Goal: Task Accomplishment & Management: Manage account settings

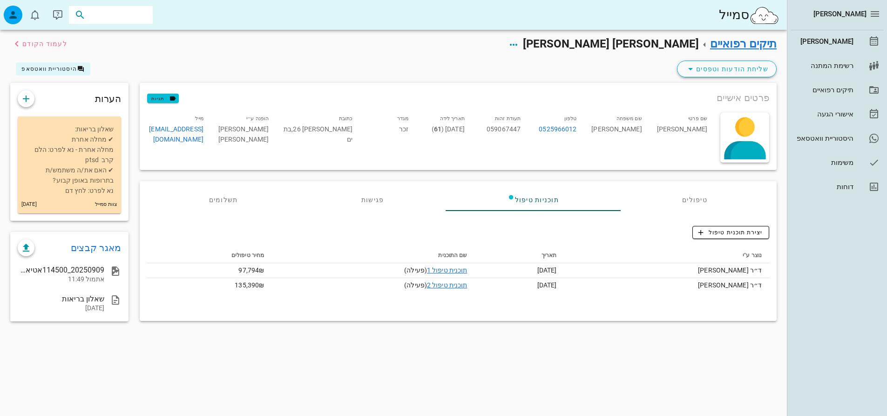
click at [144, 10] on input "text" at bounding box center [118, 15] width 60 height 12
type input "h"
type input "y"
type input "t"
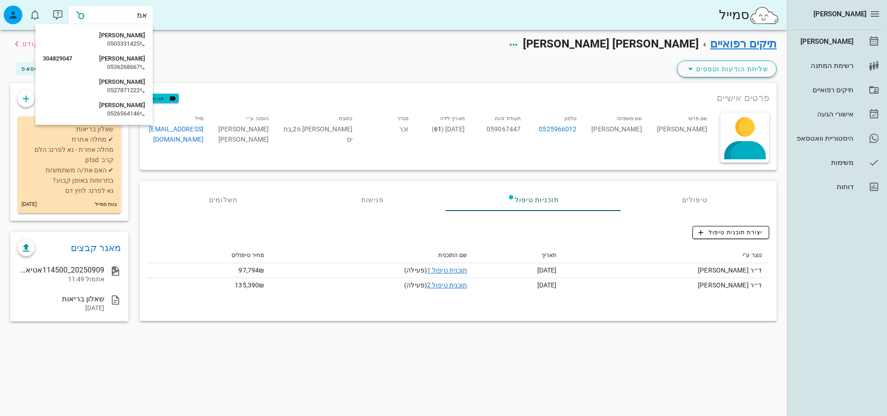
type input "אמי"
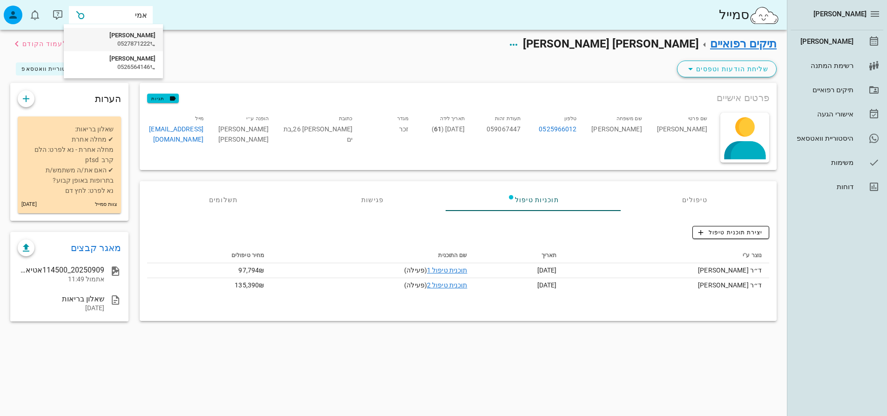
click at [120, 42] on div "0527871222" at bounding box center [113, 43] width 84 height 7
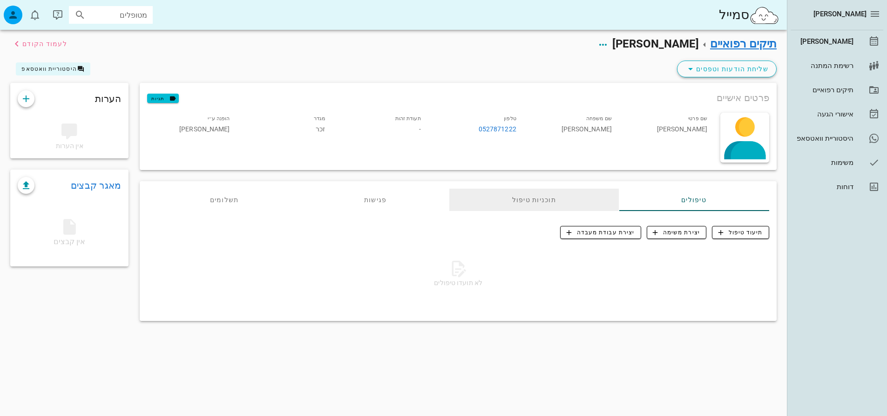
click at [549, 196] on div "תוכניות טיפול" at bounding box center [535, 200] width 170 height 22
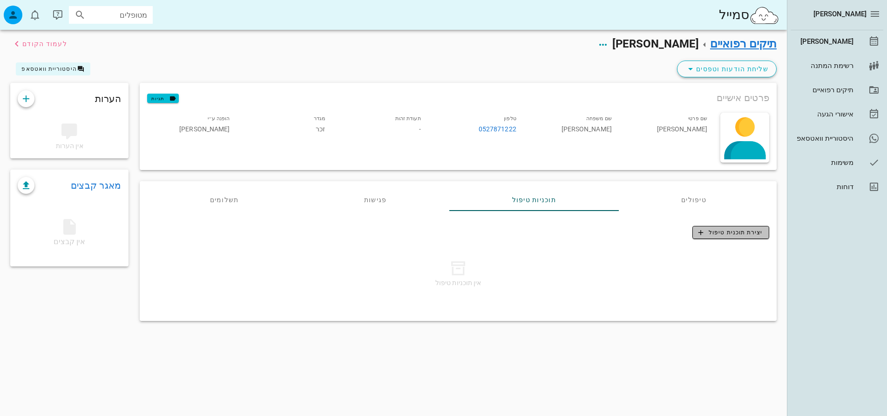
click at [711, 232] on span "יצירת תוכנית טיפול" at bounding box center [731, 232] width 64 height 8
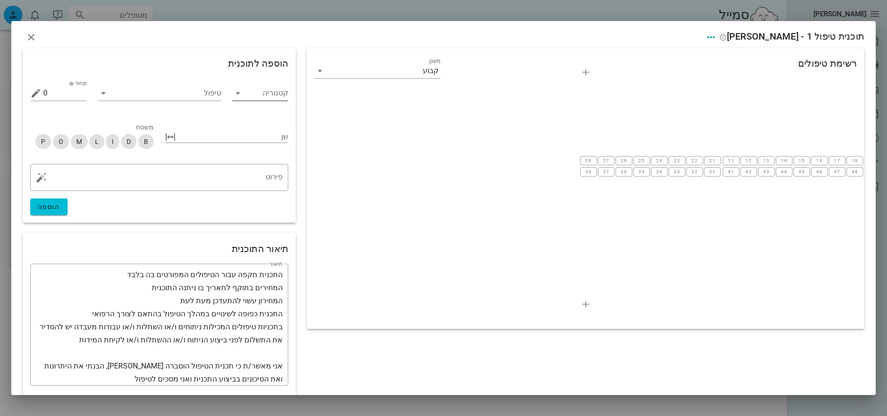
click at [265, 93] on input "קטגוריה" at bounding box center [267, 93] width 41 height 15
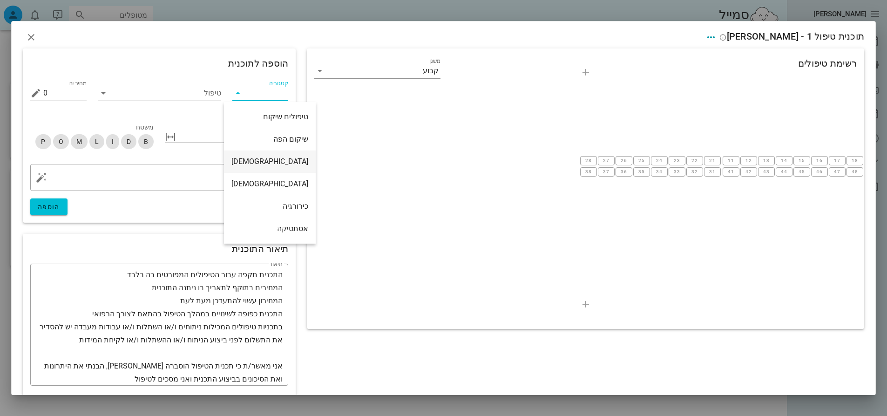
click at [276, 164] on div "[DEMOGRAPHIC_DATA]" at bounding box center [270, 161] width 77 height 9
type input "[DEMOGRAPHIC_DATA]"
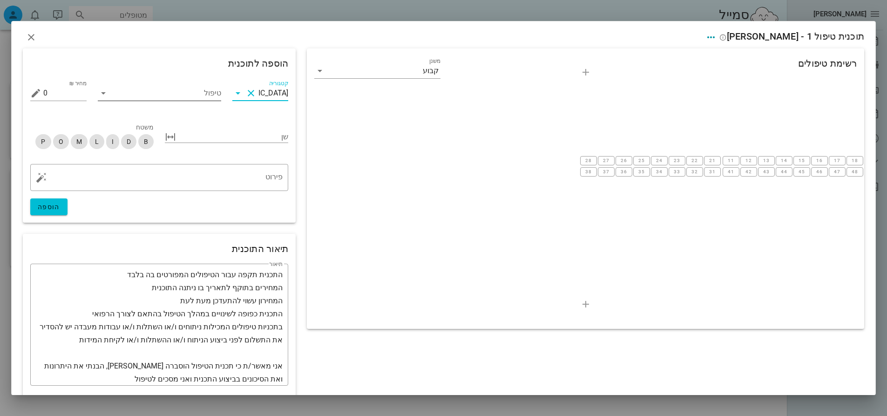
click at [210, 95] on input "טיפול" at bounding box center [166, 93] width 110 height 15
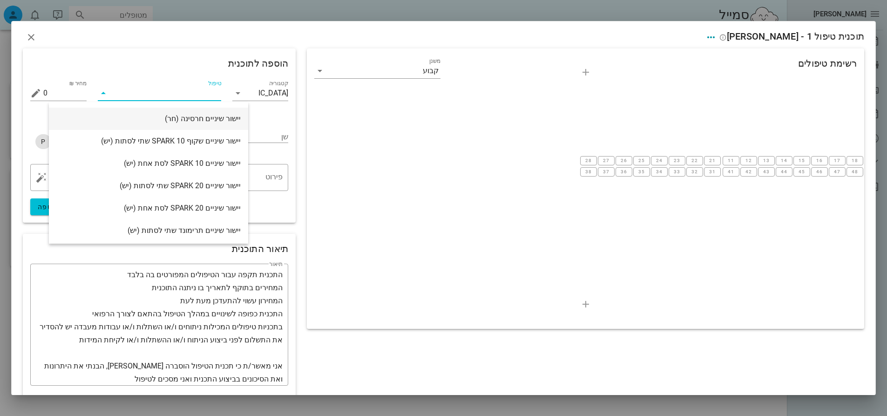
scroll to position [93, 0]
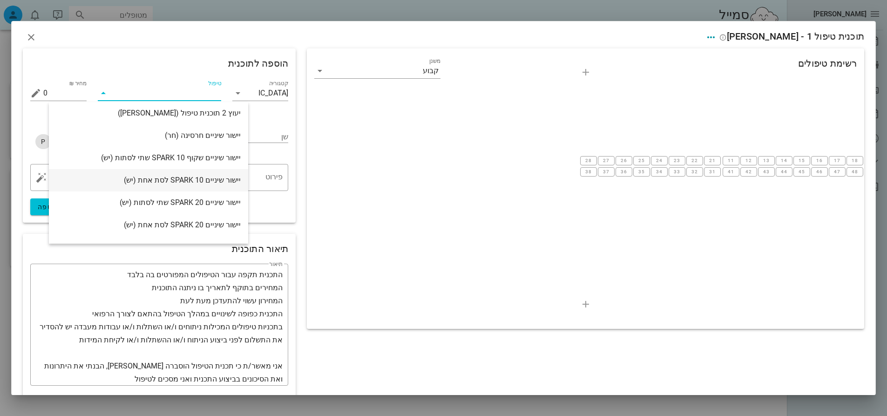
click at [176, 178] on div "יישור שיניים 10 SPARK לסת אחת (יש)" at bounding box center [148, 180] width 184 height 9
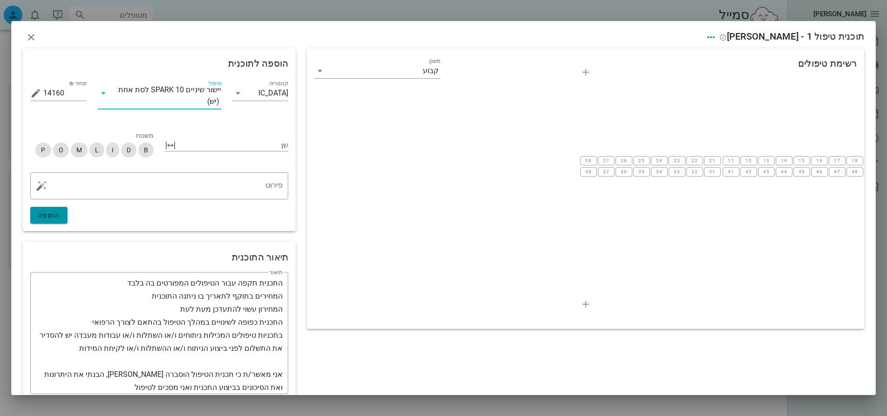
click at [59, 211] on span "הוספה" at bounding box center [49, 214] width 22 height 7
type input "0"
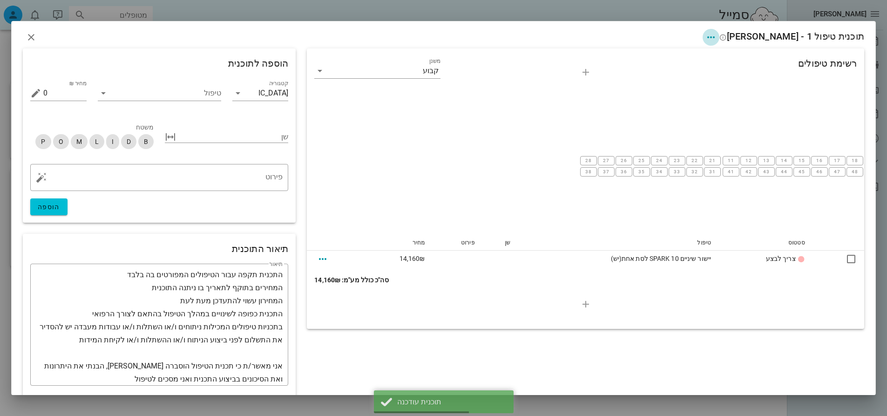
click at [717, 37] on icon "button" at bounding box center [711, 37] width 11 height 11
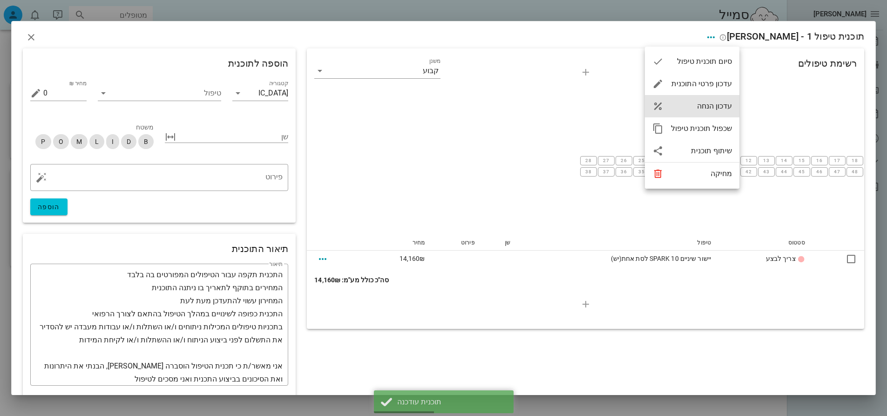
click at [697, 102] on div "עדכון הנחה" at bounding box center [701, 106] width 61 height 9
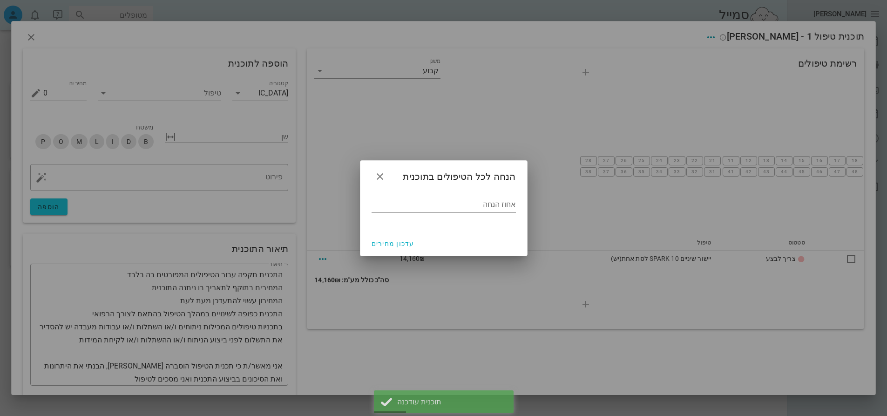
click at [486, 205] on input "אחוז הנחה" at bounding box center [444, 204] width 144 height 15
type input "15"
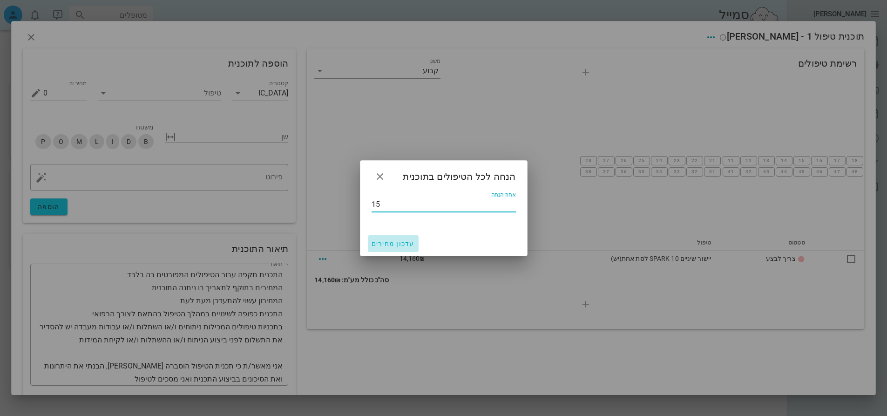
click at [393, 243] on span "עדכון מחירים" at bounding box center [393, 243] width 43 height 7
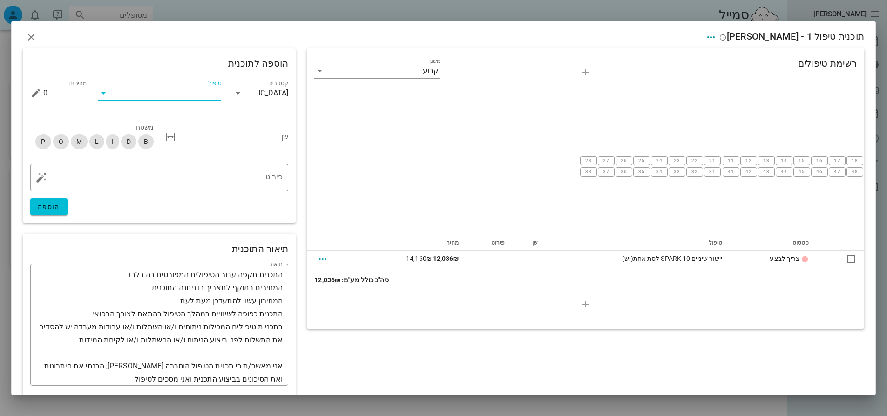
click at [198, 90] on input "טיפול" at bounding box center [166, 93] width 110 height 15
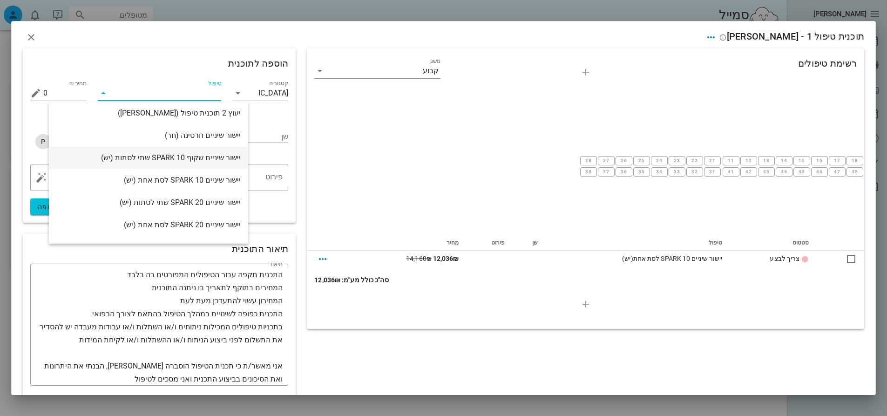
scroll to position [140, 0]
click at [166, 117] on div "יישור שיניים שקוף SPARK 10 שתי לסתות (יש)" at bounding box center [148, 111] width 184 height 20
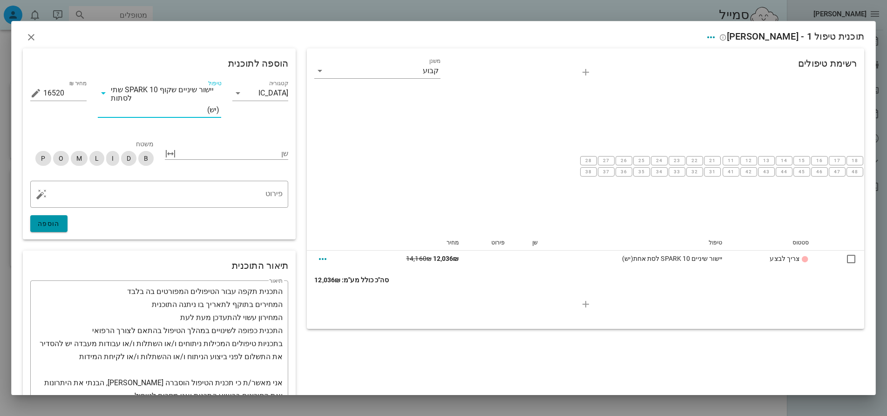
click at [60, 220] on span "הוספה" at bounding box center [49, 223] width 22 height 7
type input "0"
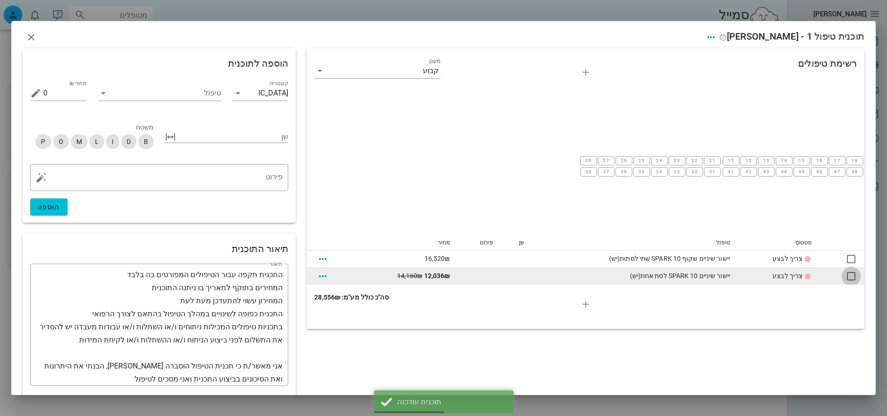
click at [848, 268] on div at bounding box center [852, 276] width 16 height 16
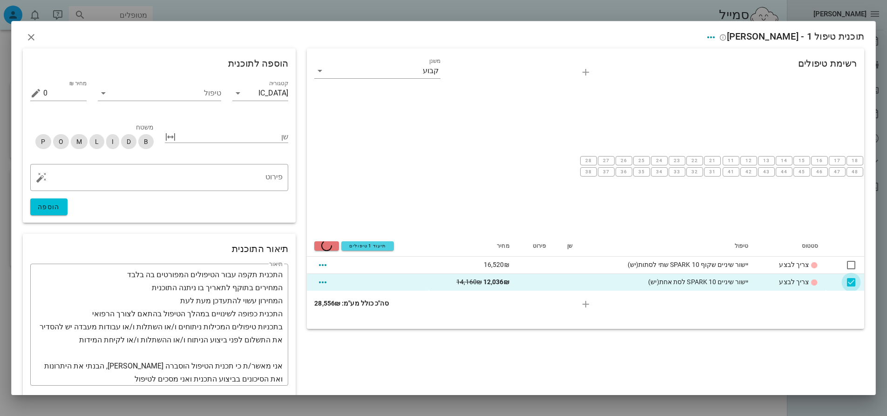
click at [844, 278] on div at bounding box center [852, 282] width 16 height 16
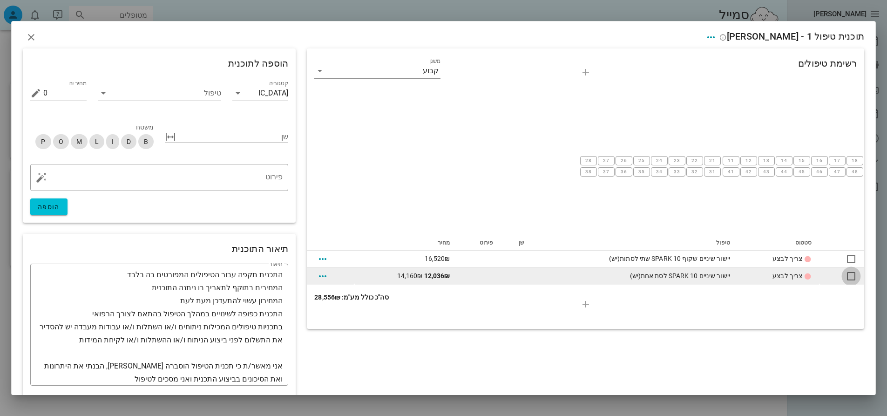
click at [845, 270] on div at bounding box center [852, 276] width 16 height 16
checkbox input "true"
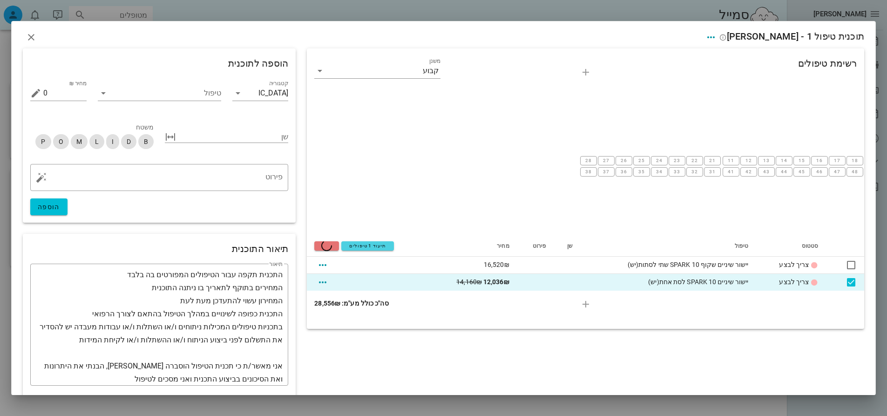
click at [328, 239] on div "תיעוד 1 טיפולים מחיקה" at bounding box center [367, 246] width 107 height 20
click at [24, 34] on span "button" at bounding box center [31, 37] width 17 height 11
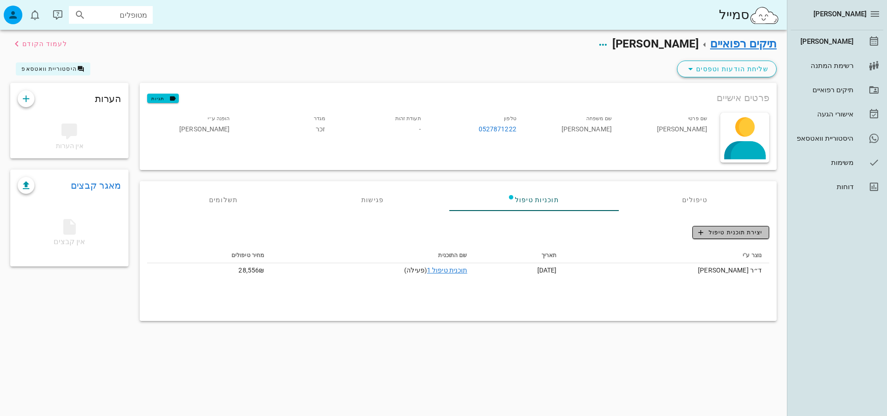
click at [709, 233] on span "יצירת תוכנית טיפול" at bounding box center [731, 232] width 64 height 8
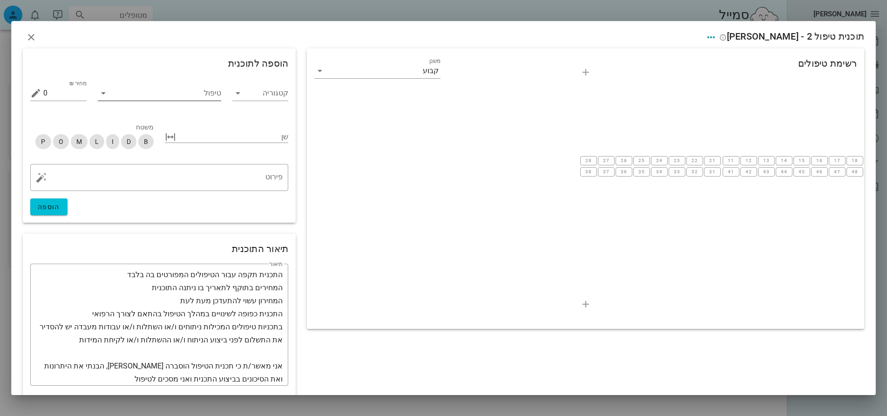
click at [211, 97] on input "טיפול" at bounding box center [166, 93] width 110 height 15
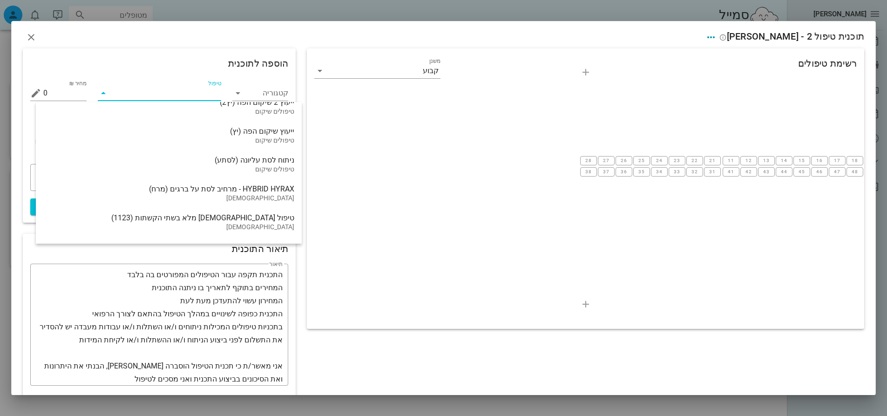
scroll to position [93, 0]
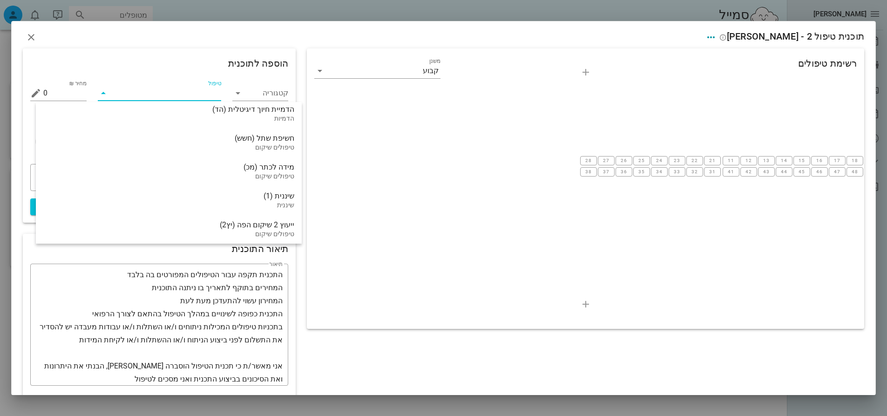
click at [183, 88] on input "טיפול" at bounding box center [166, 93] width 110 height 15
type input "ד"
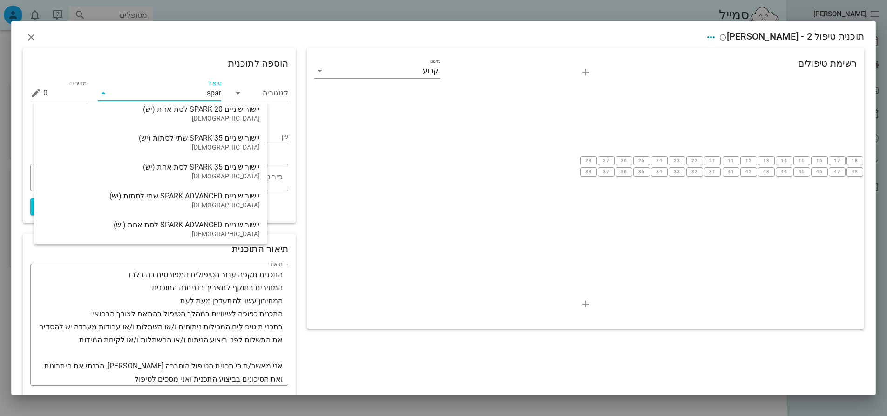
type input "spark"
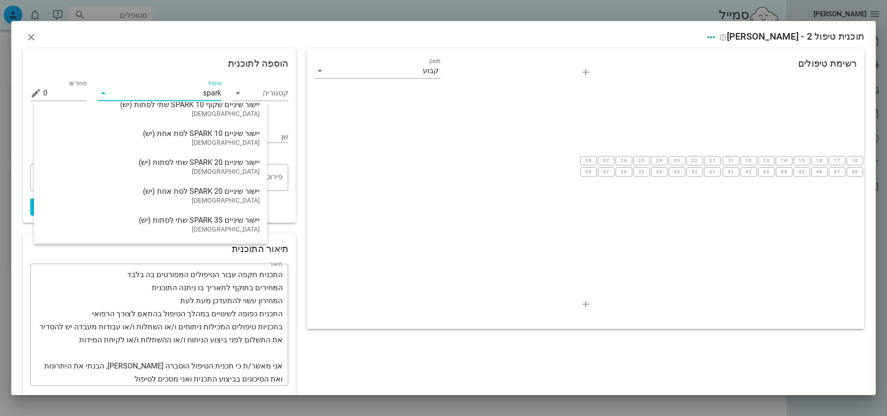
scroll to position [0, 0]
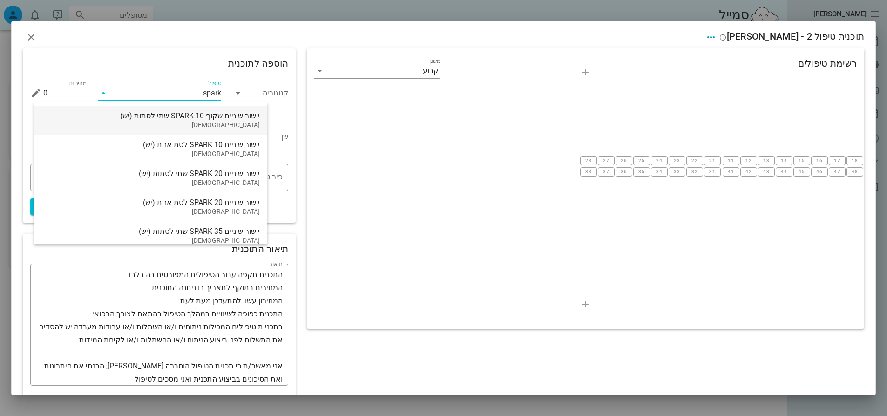
click at [137, 117] on div "יישור שיניים שקוף SPARK 10 שתי לסתות (יש)" at bounding box center [150, 115] width 218 height 9
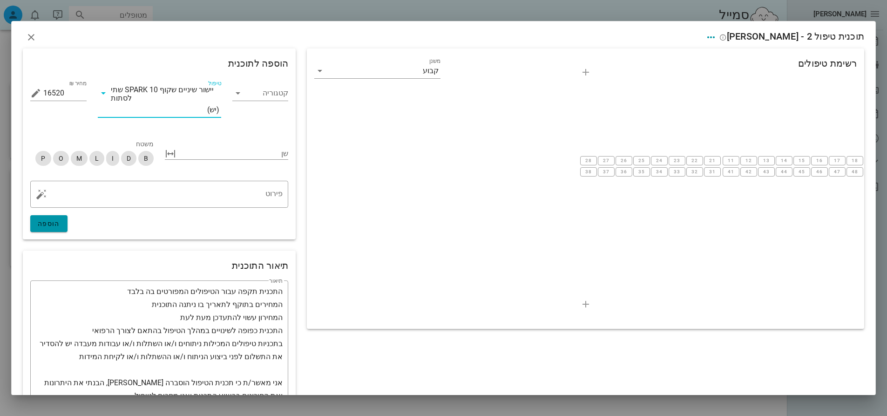
click at [59, 220] on span "הוספה" at bounding box center [49, 223] width 22 height 7
type input "0"
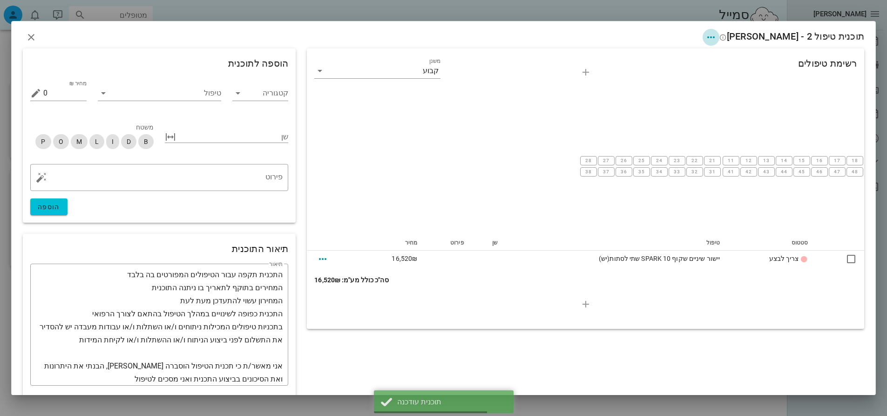
click at [717, 35] on icon "button" at bounding box center [711, 37] width 11 height 11
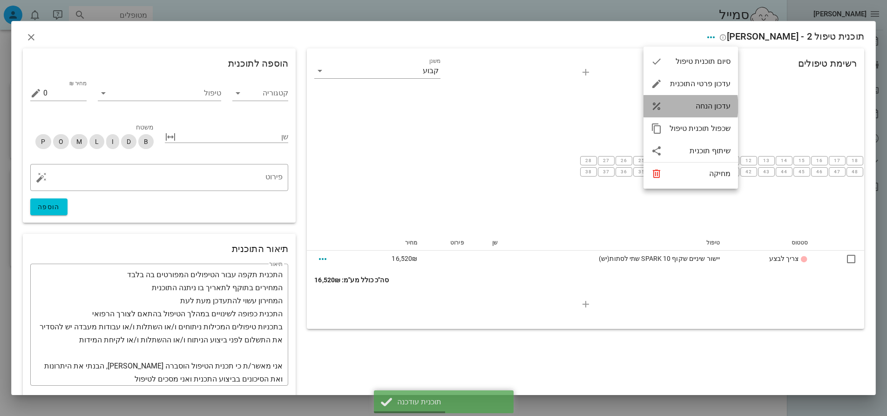
click at [713, 107] on div "עדכון הנחה" at bounding box center [700, 106] width 61 height 9
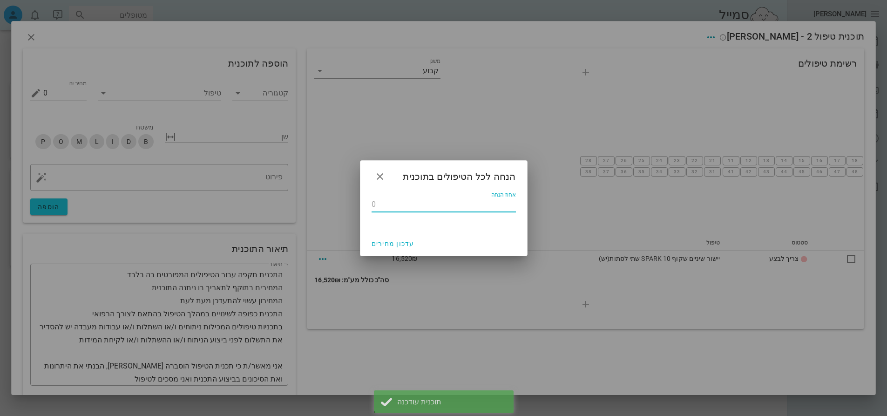
click at [486, 206] on input "אחוז הנחה" at bounding box center [444, 204] width 144 height 15
type input "15"
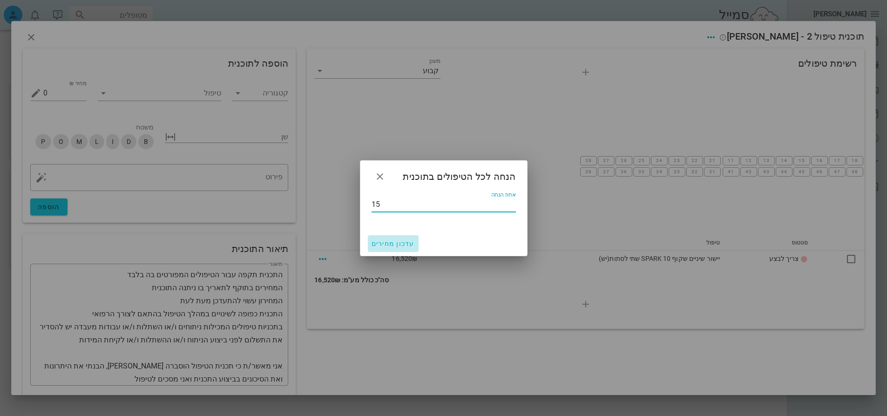
click at [402, 242] on span "עדכון מחירים" at bounding box center [393, 243] width 43 height 7
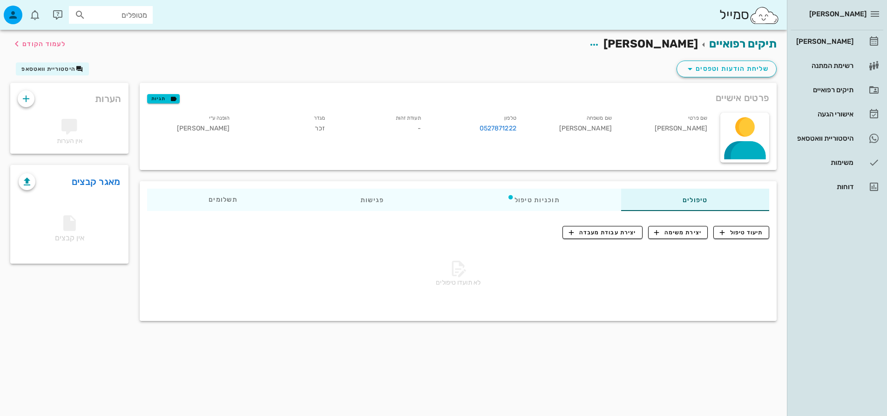
click at [529, 41] on div "תיקים רפואיים [PERSON_NAME] לעמוד הקודם" at bounding box center [394, 44] width 778 height 29
click at [564, 199] on div "תוכניות טיפול" at bounding box center [534, 200] width 176 height 22
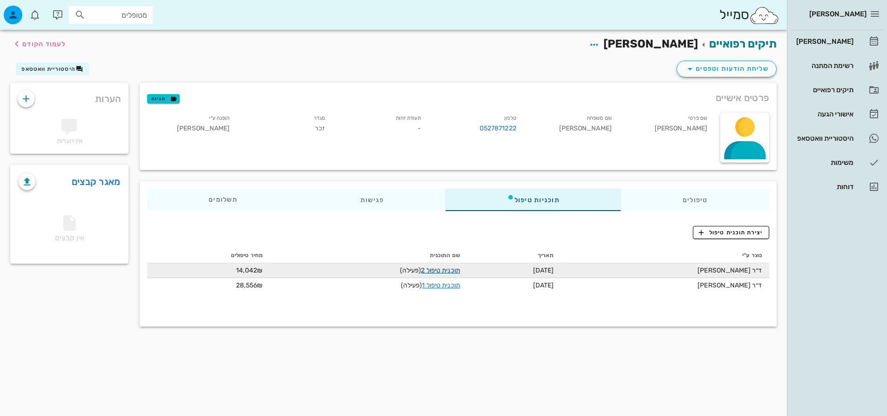
click at [448, 270] on link "תוכנית טיפול 2" at bounding box center [440, 270] width 39 height 8
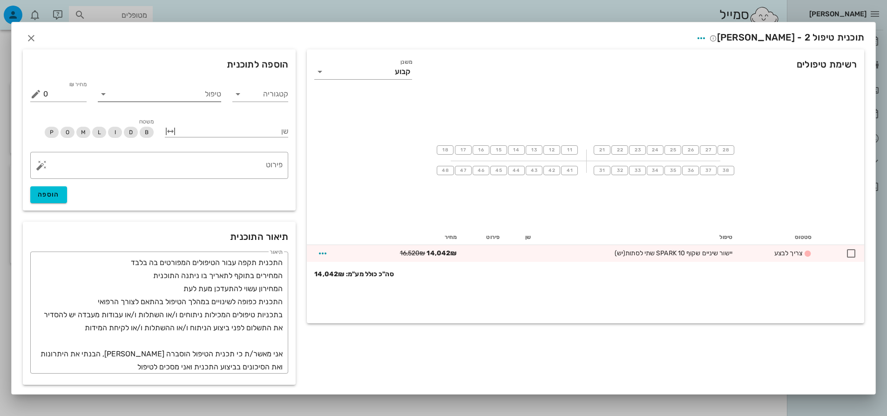
click at [215, 95] on input "טיפול" at bounding box center [166, 94] width 110 height 15
type input "m"
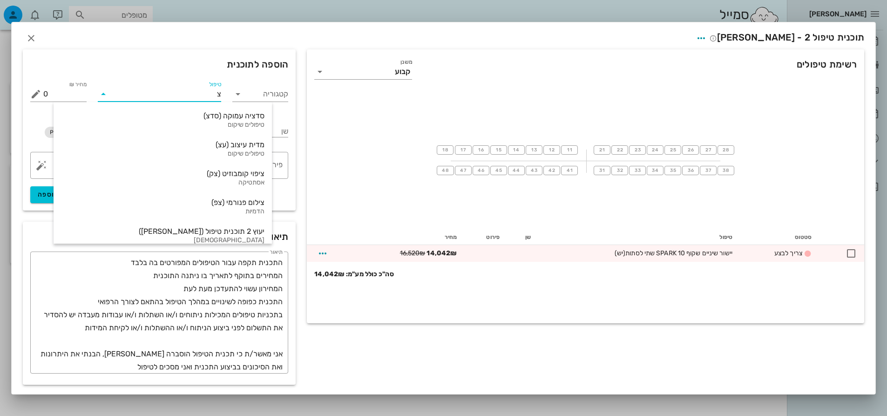
type input "צי"
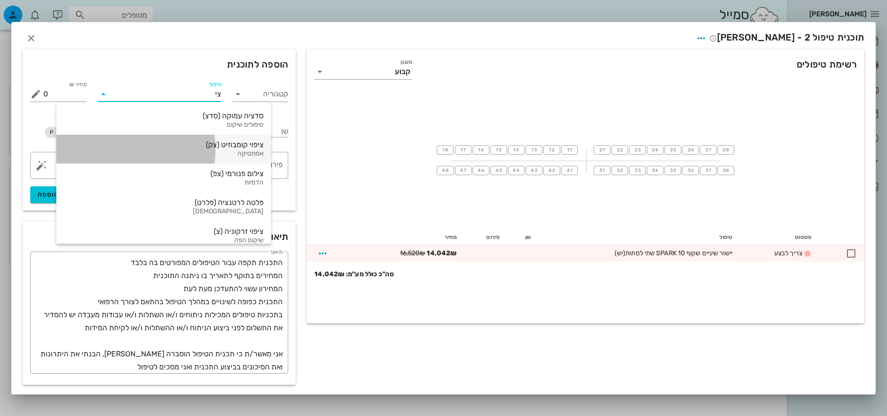
click at [174, 147] on div "ציפוי קומבוזיט (צק)" at bounding box center [164, 144] width 200 height 9
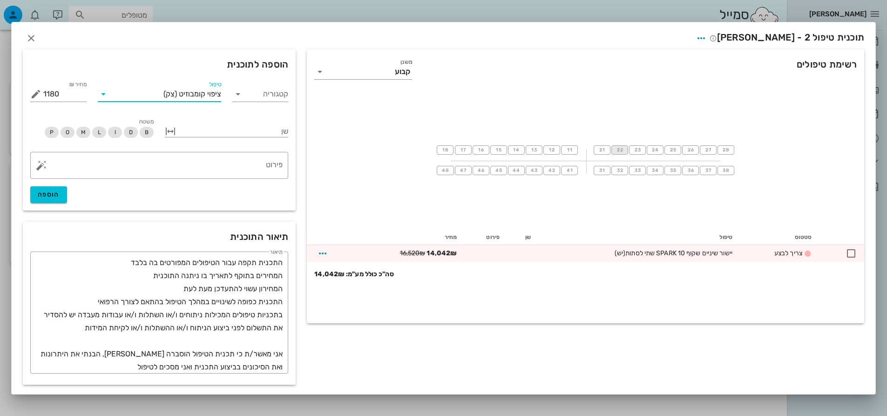
click at [618, 150] on span "22" at bounding box center [619, 150] width 7 height 6
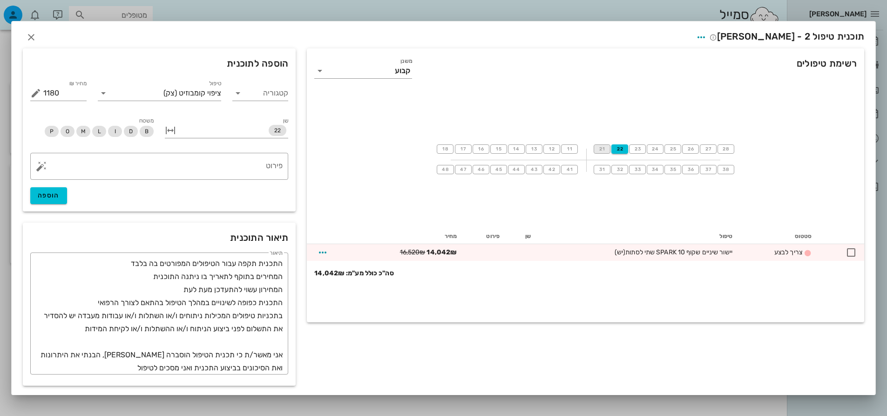
click at [604, 150] on span "21" at bounding box center [602, 149] width 7 height 6
click at [54, 193] on span "הוספה" at bounding box center [49, 195] width 22 height 8
type input "0"
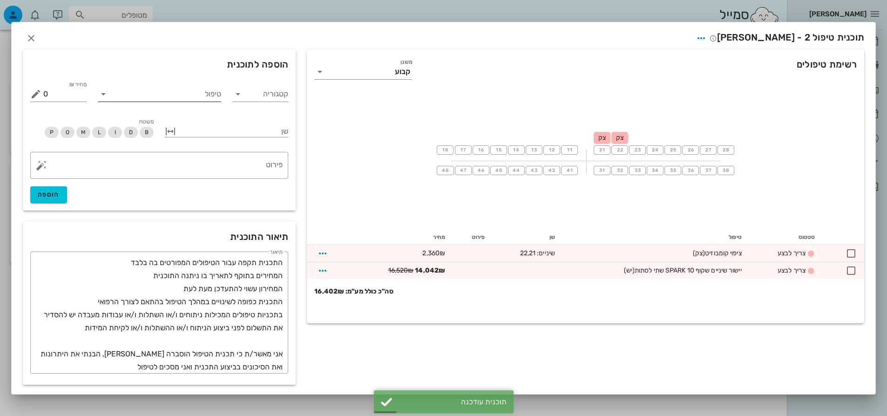
click at [209, 96] on input "טיפול" at bounding box center [166, 94] width 110 height 15
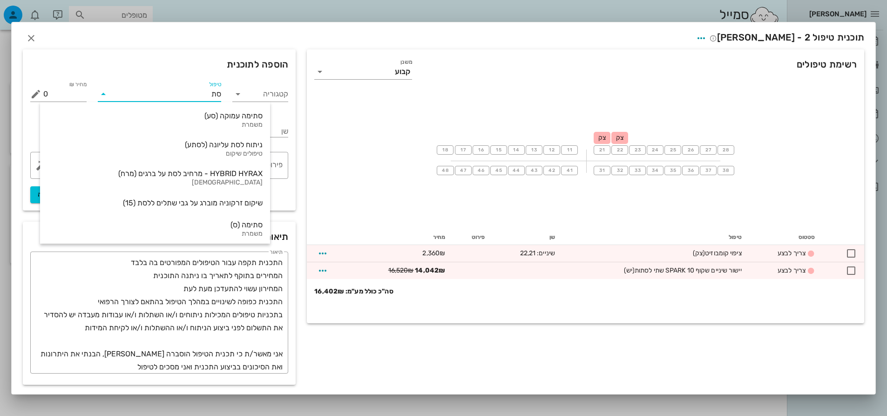
type input "[PERSON_NAME]"
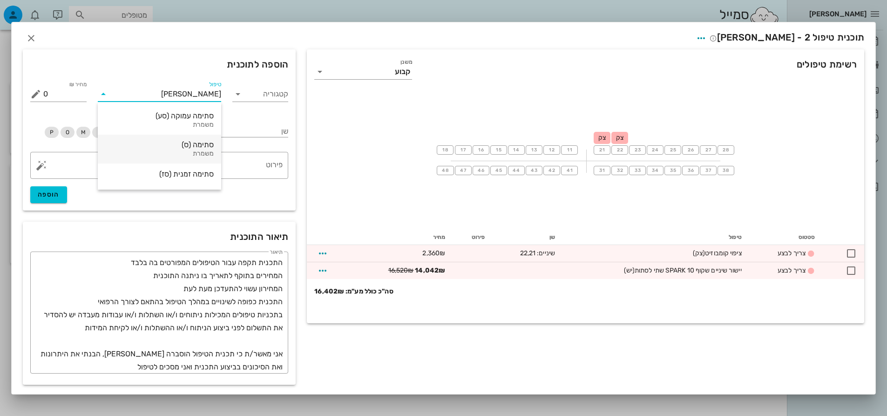
click at [198, 141] on div "סתימה (ס)" at bounding box center [159, 144] width 109 height 9
click at [618, 148] on span "22" at bounding box center [619, 150] width 7 height 6
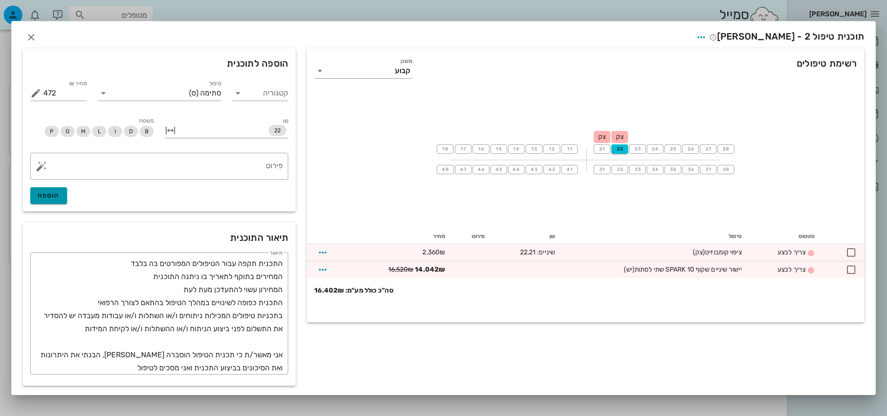
click at [51, 197] on span "הוספה" at bounding box center [49, 195] width 22 height 8
type input "0"
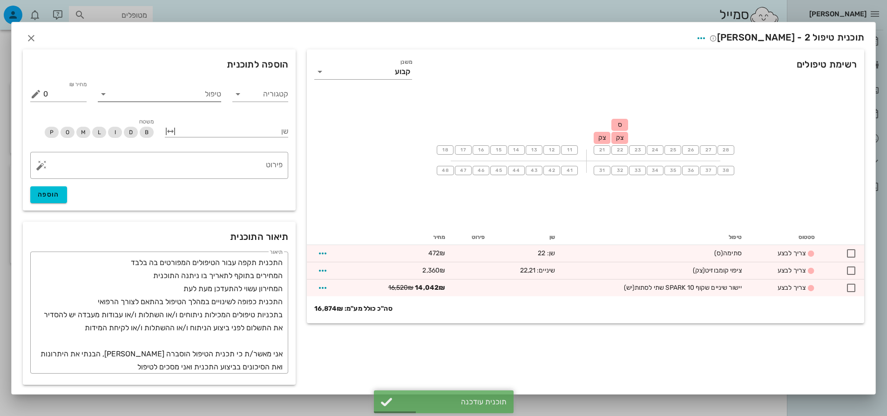
click at [202, 95] on input "טיפול" at bounding box center [166, 94] width 110 height 15
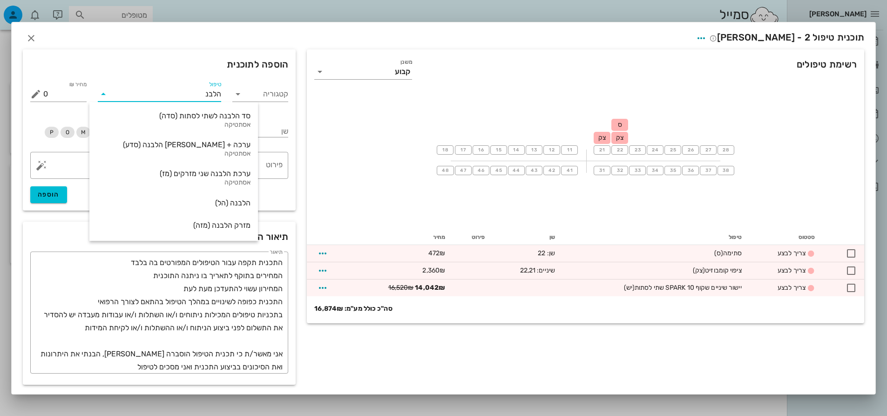
type input "הלבנה"
click at [179, 170] on div "ערכת הלבנה שני מזרקים (מז)" at bounding box center [174, 173] width 154 height 9
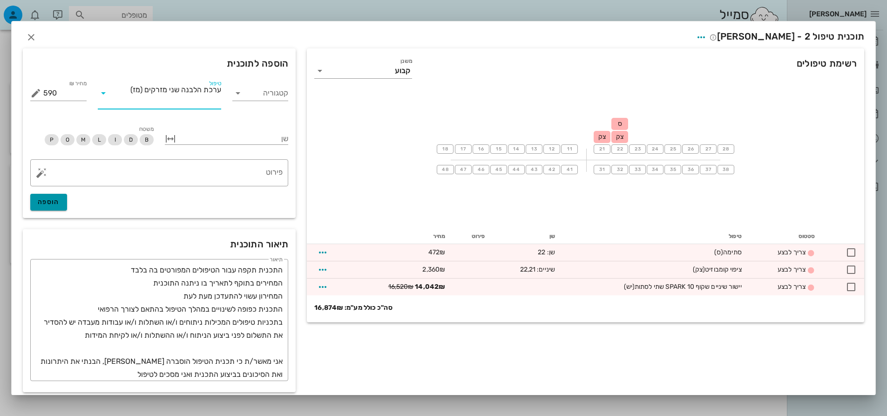
click at [59, 204] on span "הוספה" at bounding box center [49, 202] width 22 height 8
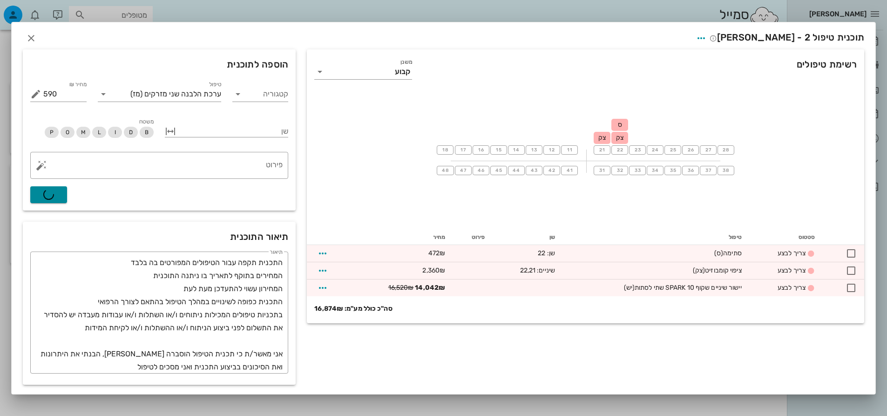
type input "0"
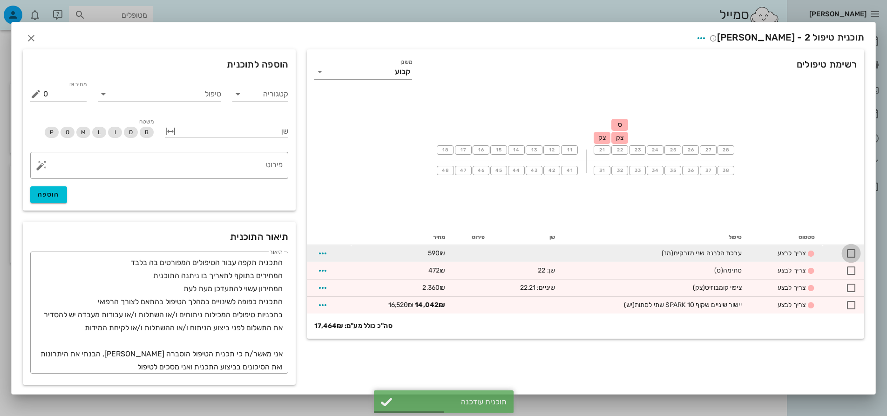
click at [849, 258] on div at bounding box center [852, 253] width 16 height 16
checkbox input "true"
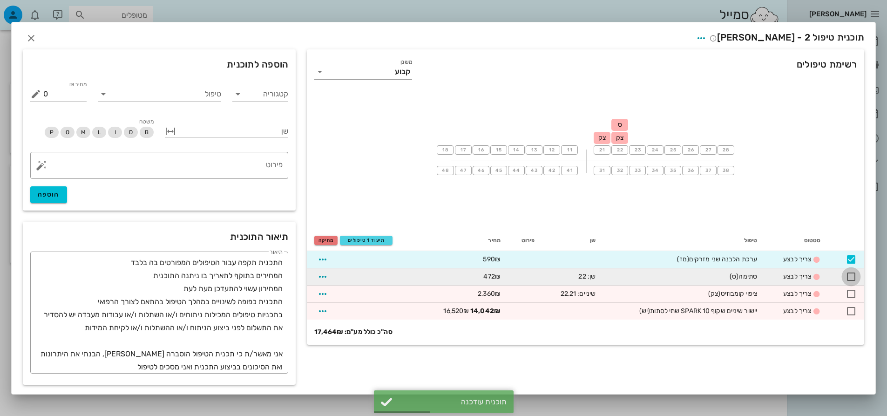
click at [854, 280] on div at bounding box center [852, 277] width 16 height 16
checkbox input "true"
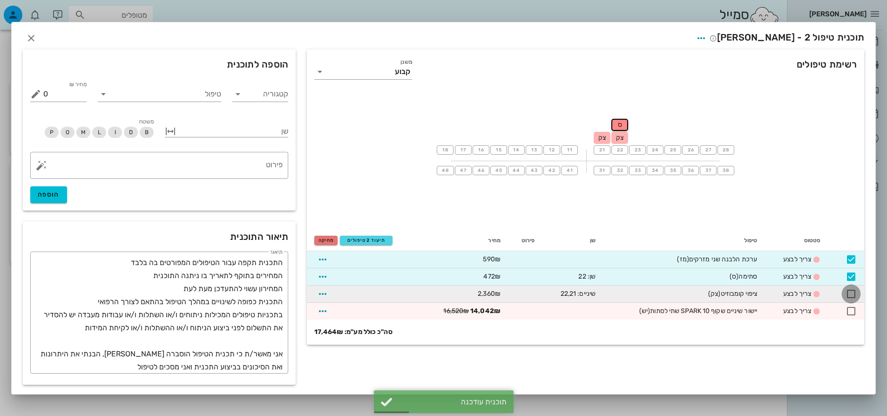
click at [853, 294] on div at bounding box center [852, 294] width 16 height 16
checkbox input "true"
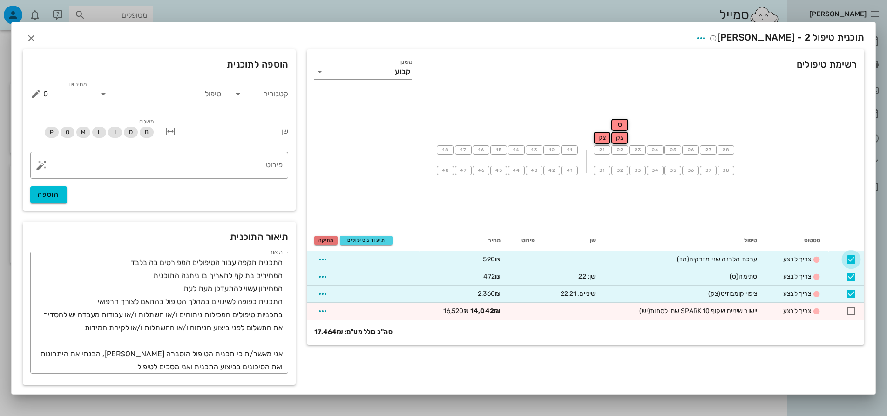
click at [852, 262] on div at bounding box center [852, 260] width 16 height 16
checkbox input "false"
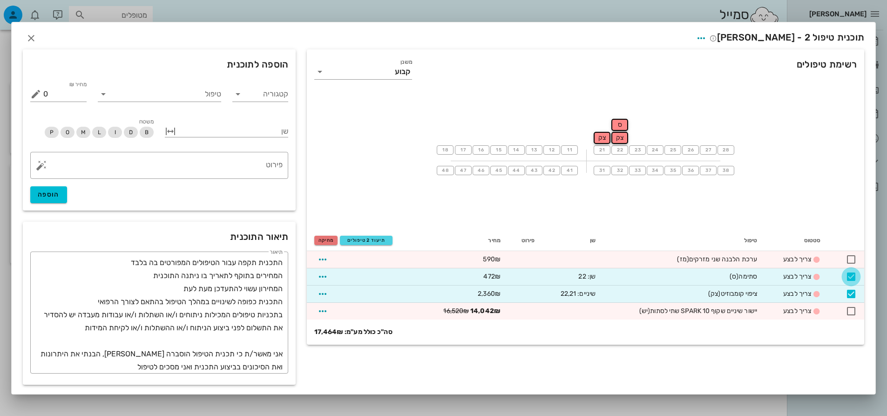
click at [852, 276] on div at bounding box center [852, 277] width 16 height 16
checkbox input "false"
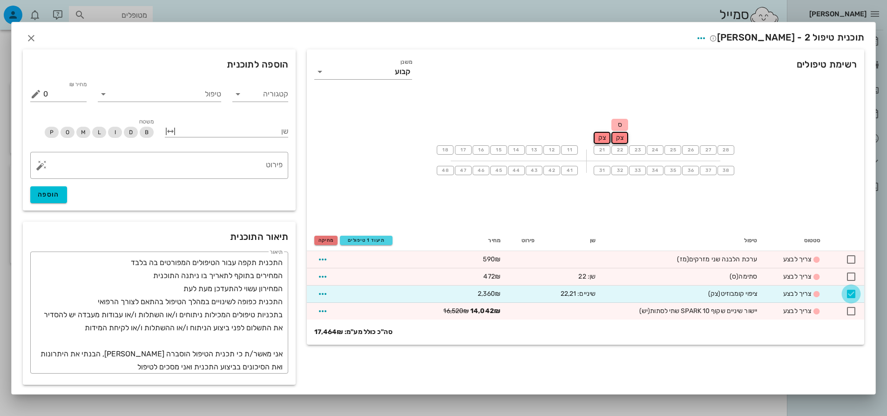
click at [857, 296] on div at bounding box center [852, 294] width 16 height 16
checkbox input "false"
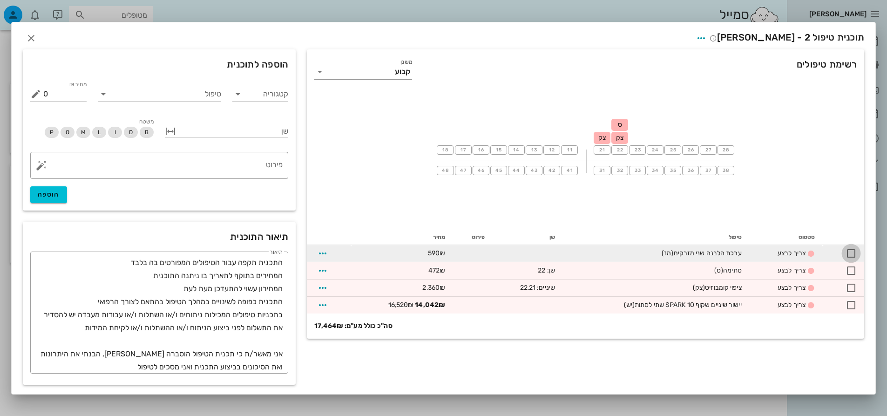
click at [852, 259] on div at bounding box center [852, 253] width 16 height 16
checkbox input "true"
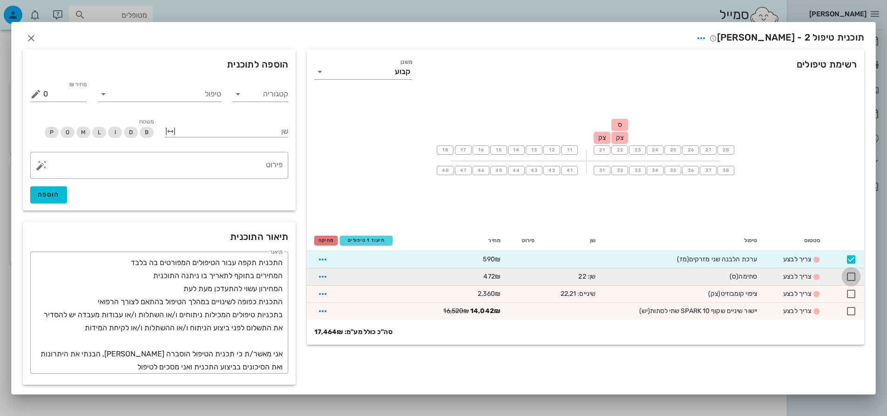
click at [852, 277] on div at bounding box center [852, 277] width 16 height 16
checkbox input "true"
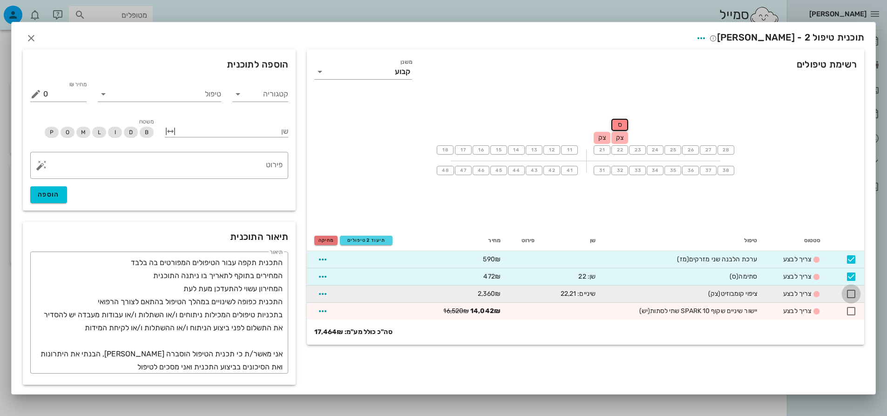
click at [854, 291] on div at bounding box center [852, 294] width 16 height 16
checkbox input "true"
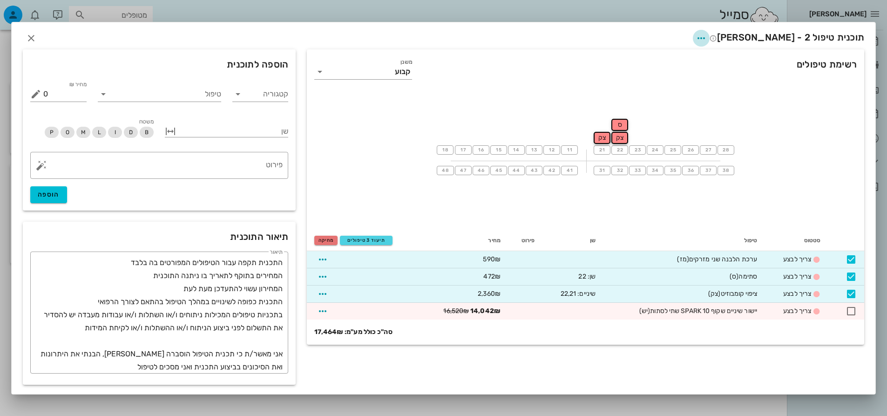
click at [707, 39] on icon "button" at bounding box center [701, 38] width 11 height 11
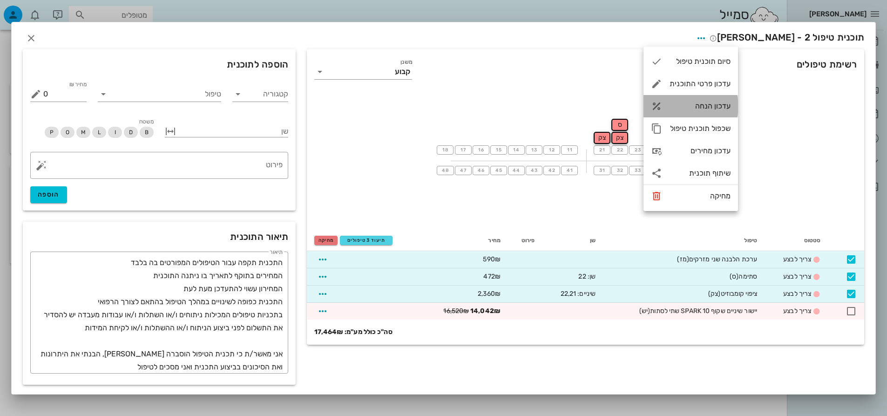
click at [713, 109] on div "עדכון הנחה" at bounding box center [700, 106] width 61 height 9
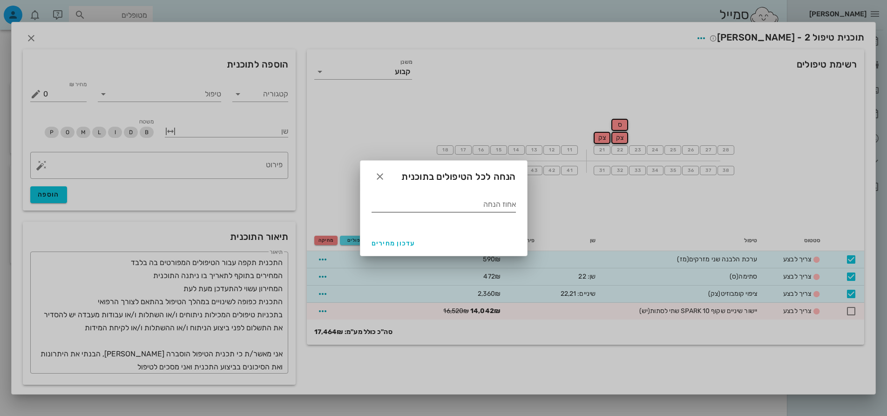
click at [476, 203] on input "אחוז הנחה" at bounding box center [444, 204] width 144 height 15
type input "7"
click at [407, 244] on span "עדכון מחירים" at bounding box center [394, 243] width 44 height 8
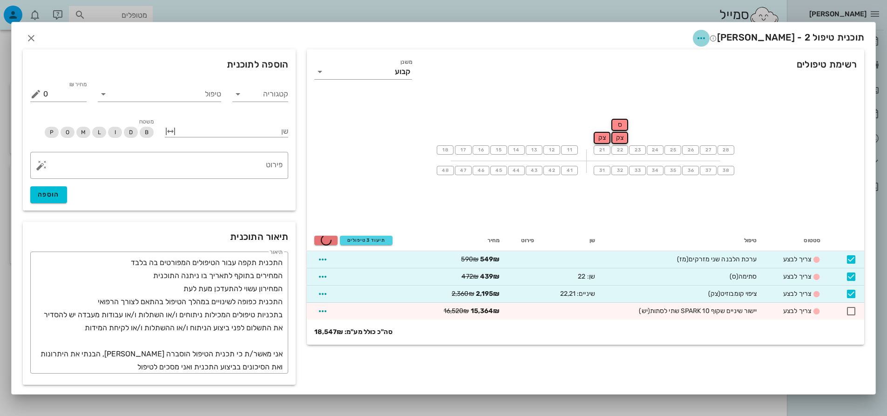
click at [707, 43] on icon "button" at bounding box center [701, 38] width 11 height 11
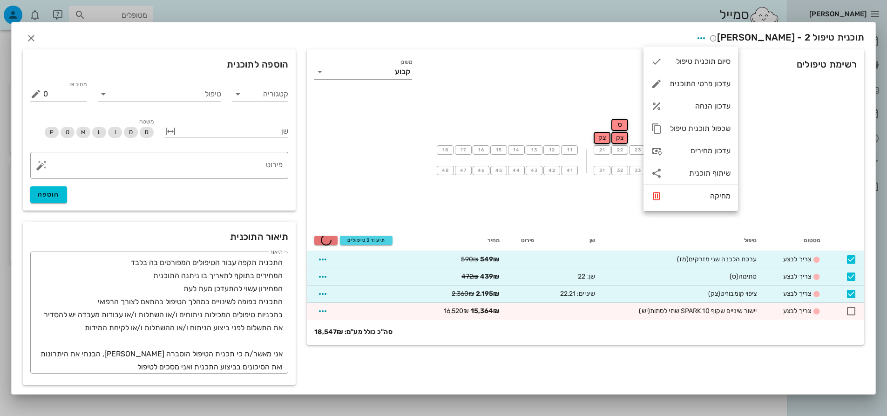
click at [791, 149] on div "18 17 16 15 14 13 12 11 21 צק 22 ס צק 23 24 25 26 27 28 48 47 46 45 44 43 42 41…" at bounding box center [586, 160] width 558 height 140
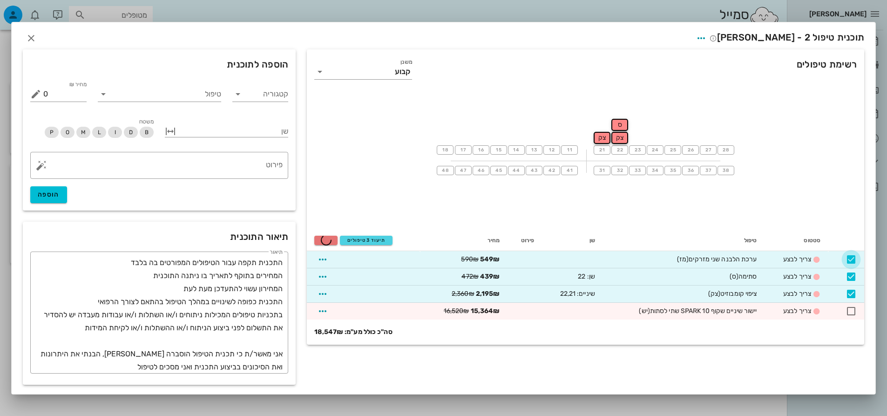
click at [855, 255] on div at bounding box center [852, 260] width 16 height 16
checkbox input "false"
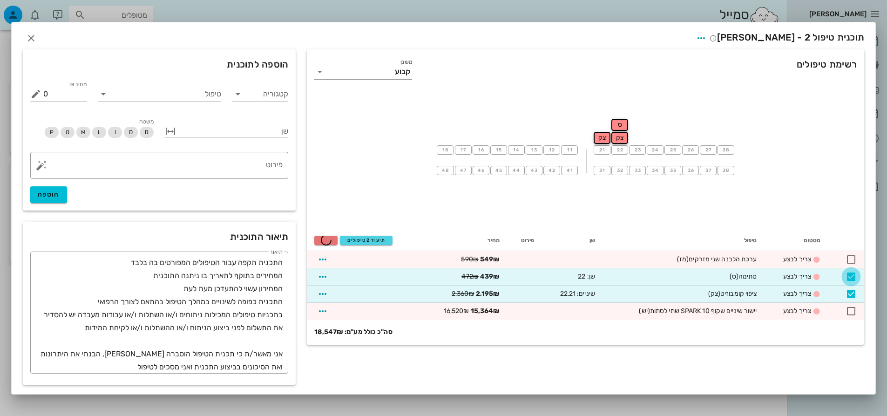
click at [855, 272] on div at bounding box center [852, 277] width 16 height 16
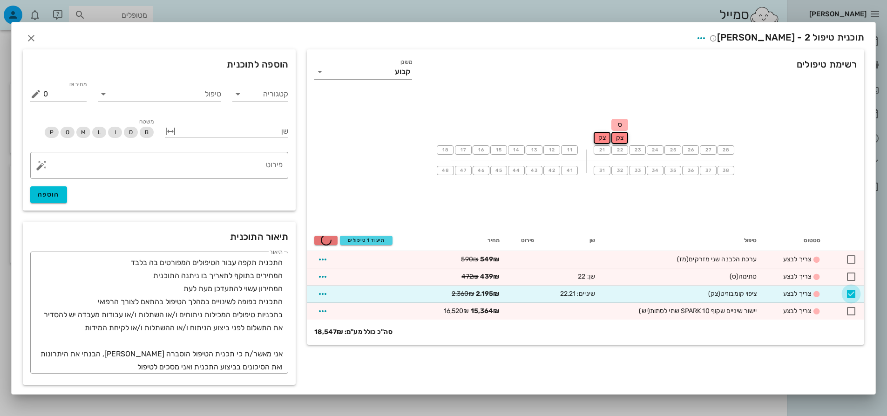
drag, startPoint x: 854, startPoint y: 284, endPoint x: 854, endPoint y: 289, distance: 5.6
click at [854, 285] on div at bounding box center [852, 277] width 16 height 16
checkbox input "true"
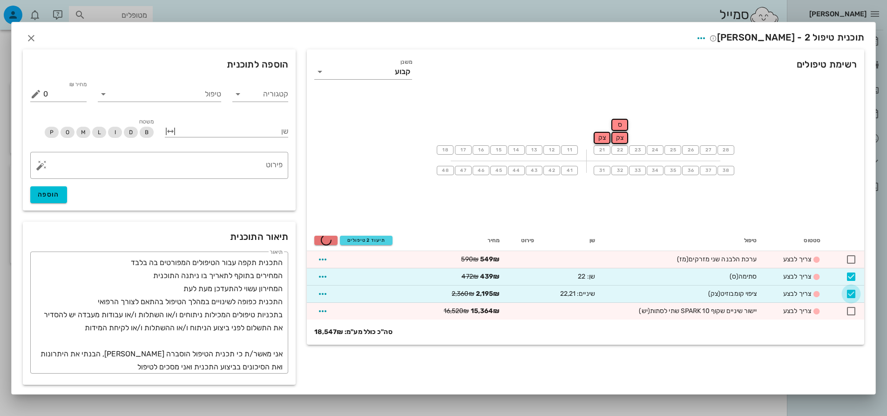
click at [854, 293] on div at bounding box center [852, 294] width 16 height 16
checkbox input "false"
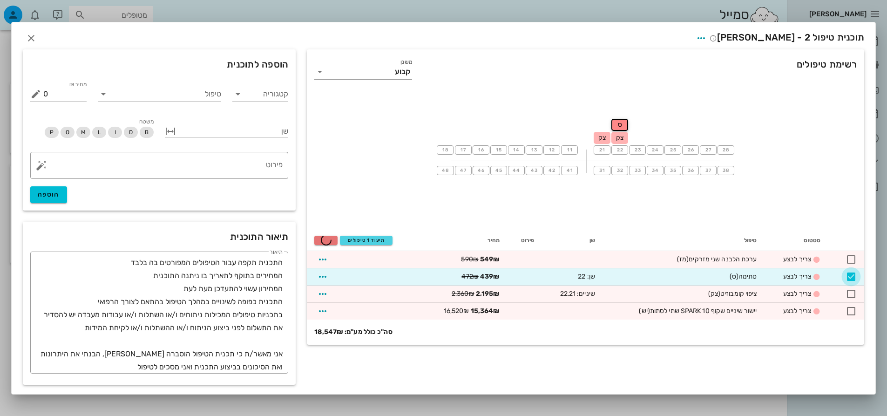
click at [854, 279] on div at bounding box center [852, 277] width 16 height 16
checkbox input "false"
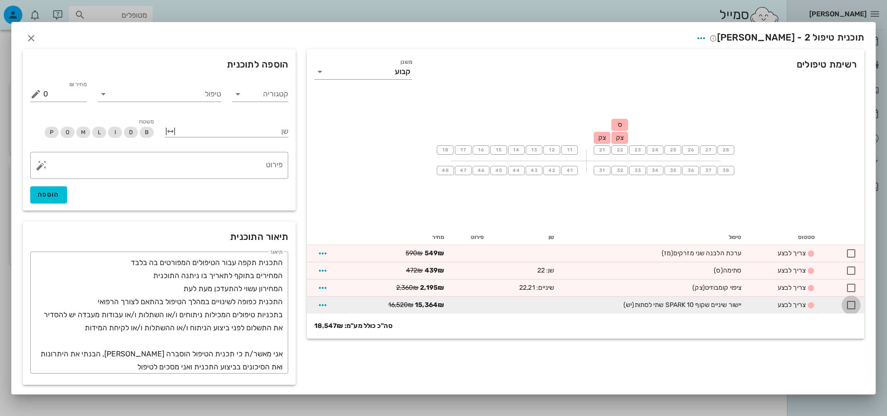
click at [852, 302] on div at bounding box center [852, 305] width 16 height 16
checkbox input "true"
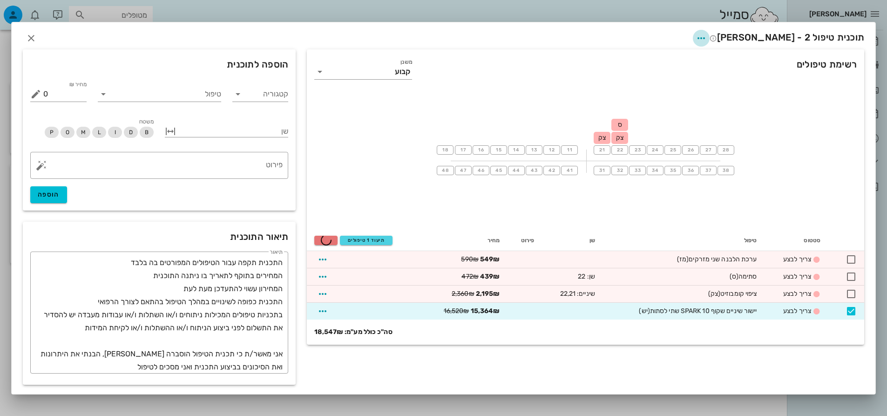
click at [710, 39] on span "button" at bounding box center [701, 38] width 17 height 11
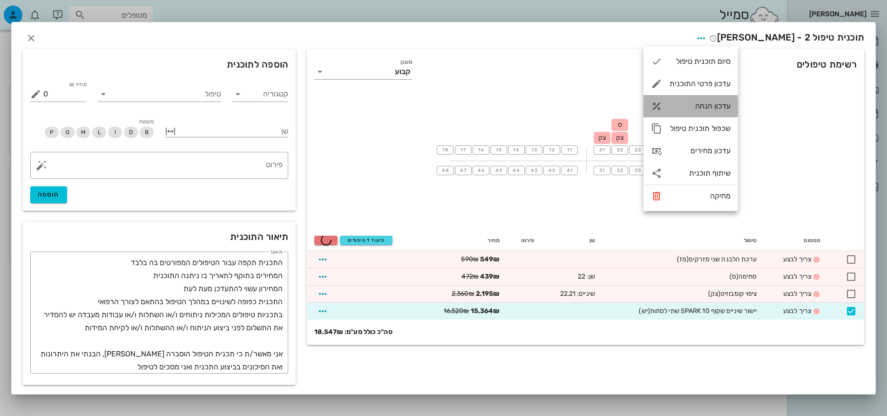
click at [710, 107] on div "עדכון הנחה" at bounding box center [700, 106] width 61 height 9
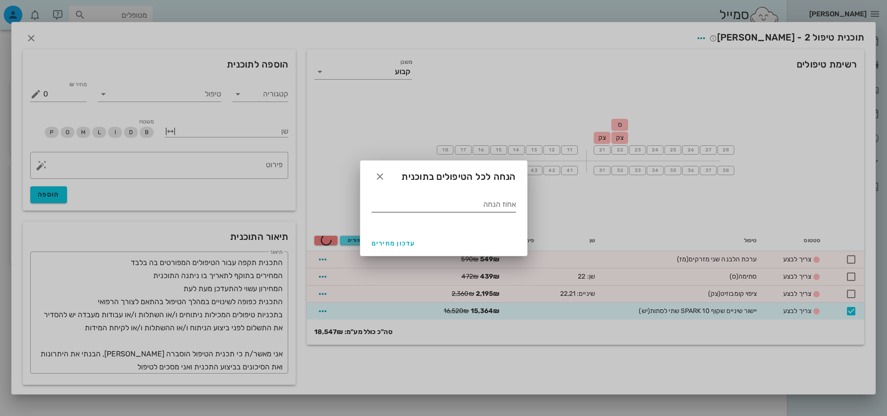
click at [481, 218] on div at bounding box center [444, 219] width 144 height 7
click at [489, 197] on div "אחוז הנחה" at bounding box center [444, 204] width 144 height 15
type input "15"
click at [416, 243] on button "עדכון מחירים" at bounding box center [393, 243] width 51 height 17
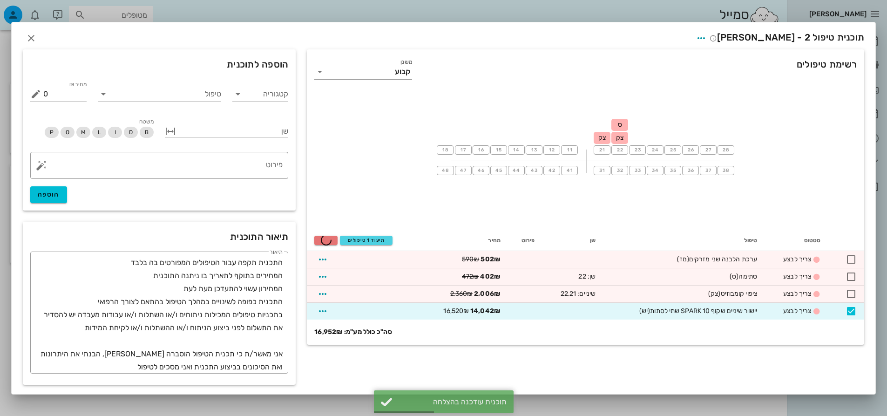
click at [739, 42] on span "תוכנית טיפול 2 - [PERSON_NAME]" at bounding box center [787, 37] width 155 height 11
click at [707, 41] on icon "button" at bounding box center [701, 38] width 11 height 11
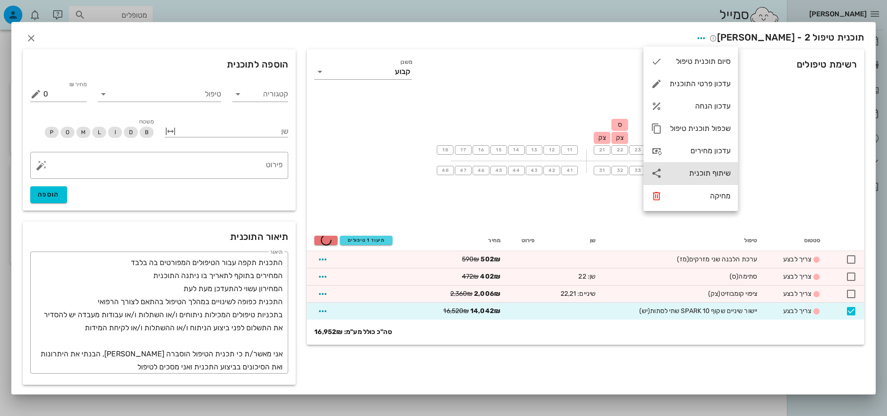
click at [715, 177] on div "שיתוף תוכנית" at bounding box center [700, 173] width 61 height 9
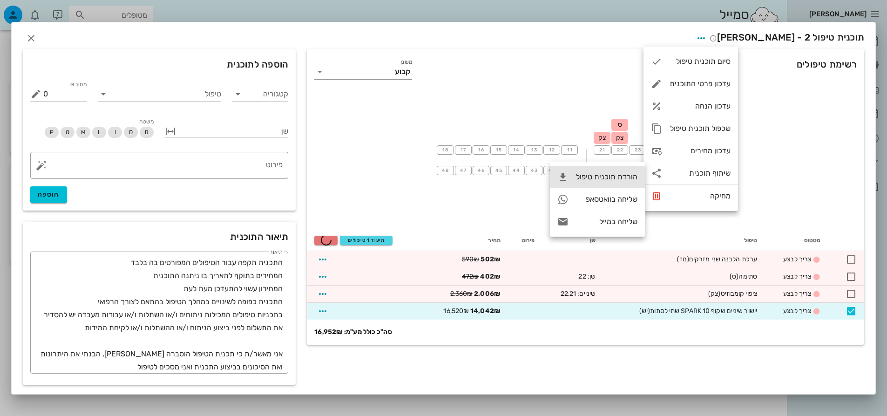
click at [599, 177] on div "הורדת תוכנית טיפול" at bounding box center [606, 176] width 61 height 9
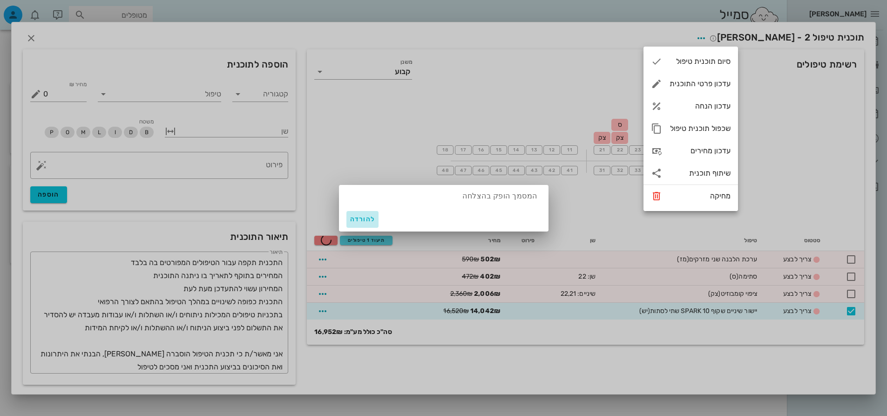
click at [368, 218] on span "להורדה" at bounding box center [362, 219] width 25 height 8
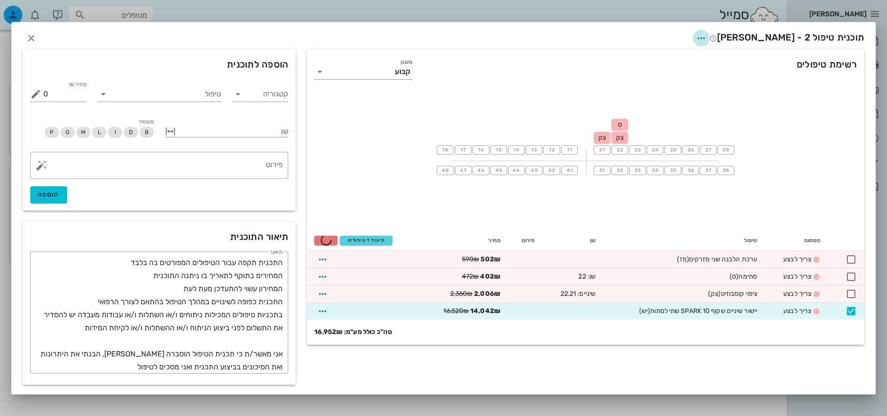
click at [707, 34] on icon "button" at bounding box center [701, 38] width 11 height 11
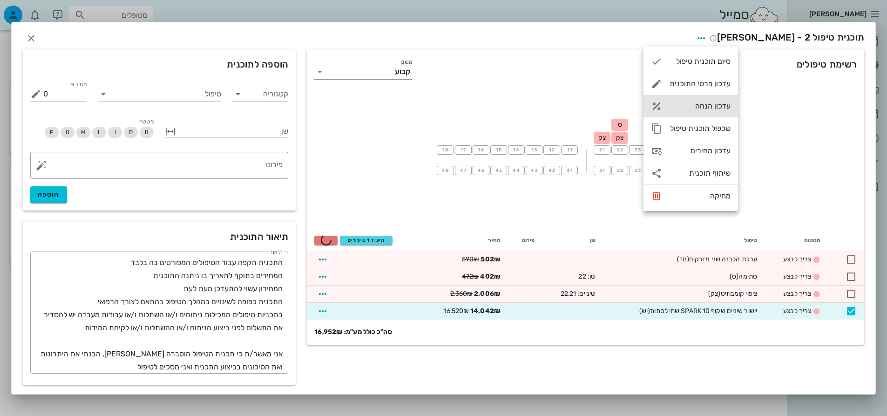
click at [723, 109] on div "עדכון הנחה" at bounding box center [700, 106] width 61 height 9
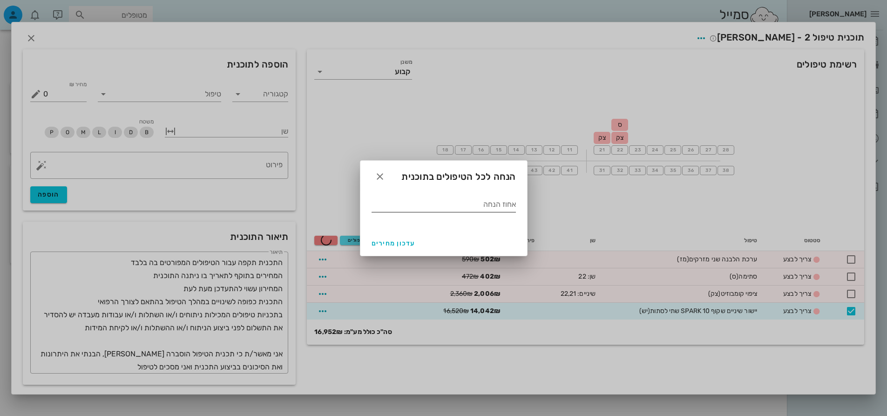
click at [507, 196] on div "אחוז הנחה" at bounding box center [444, 206] width 144 height 31
click at [509, 204] on div "אחוז הנחה" at bounding box center [444, 204] width 144 height 15
type input "20"
click at [395, 243] on span "עדכון מחירים" at bounding box center [394, 243] width 44 height 8
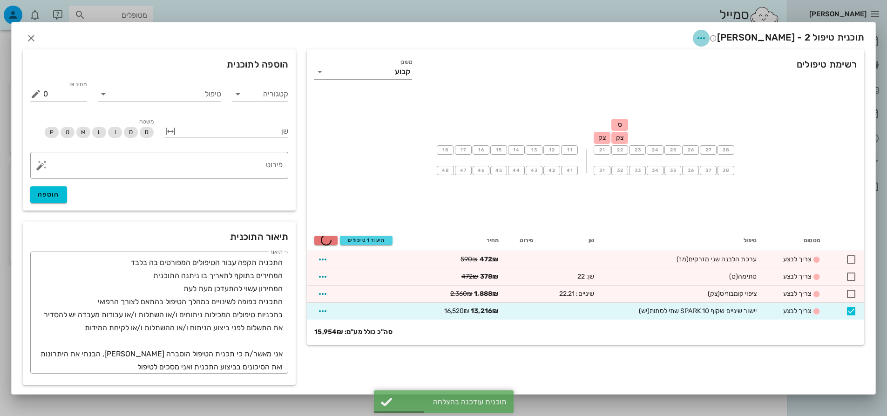
click at [707, 39] on icon "button" at bounding box center [701, 38] width 11 height 11
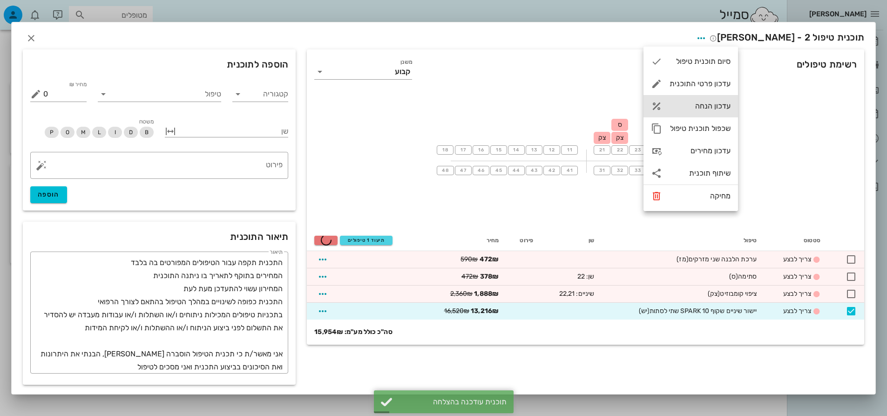
click at [708, 109] on div "עדכון הנחה" at bounding box center [700, 106] width 61 height 9
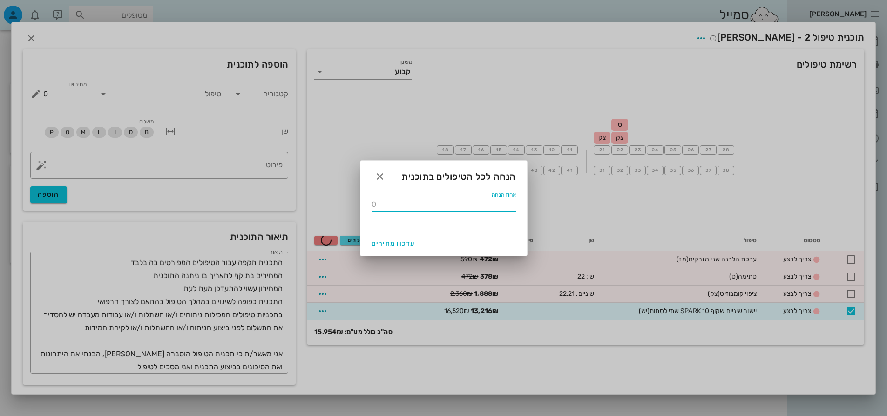
click at [498, 206] on input "אחוז הנחה" at bounding box center [444, 204] width 144 height 15
type input "17"
click at [389, 240] on span "עדכון מחירים" at bounding box center [394, 243] width 44 height 8
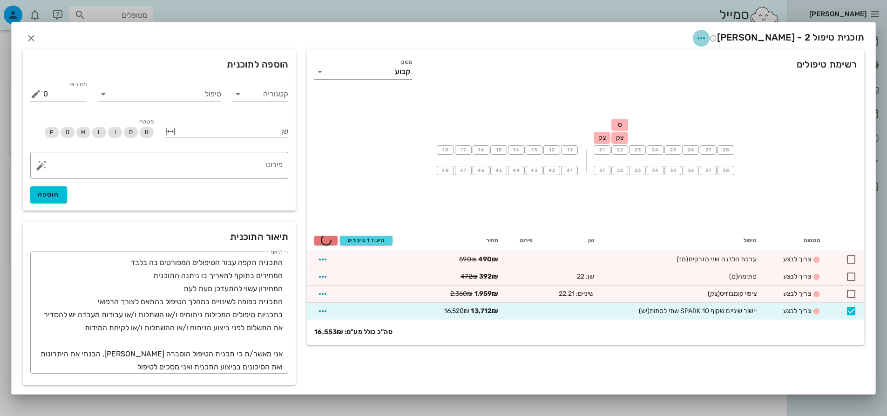
click at [707, 36] on icon "button" at bounding box center [701, 38] width 11 height 11
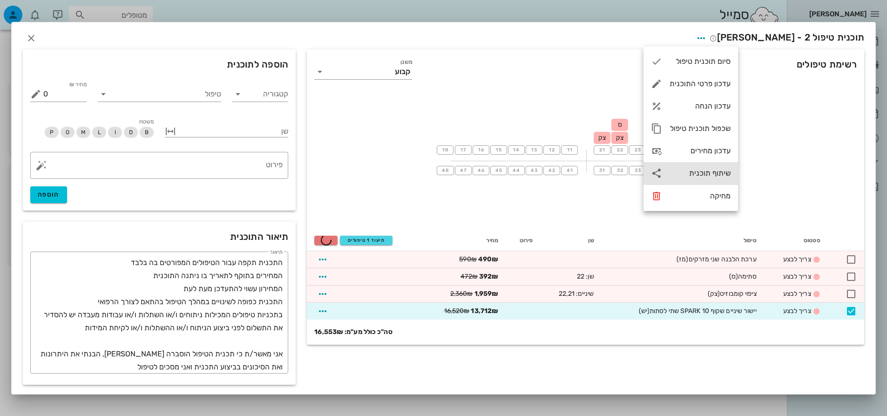
click at [707, 172] on div "שיתוף תוכנית" at bounding box center [700, 173] width 61 height 9
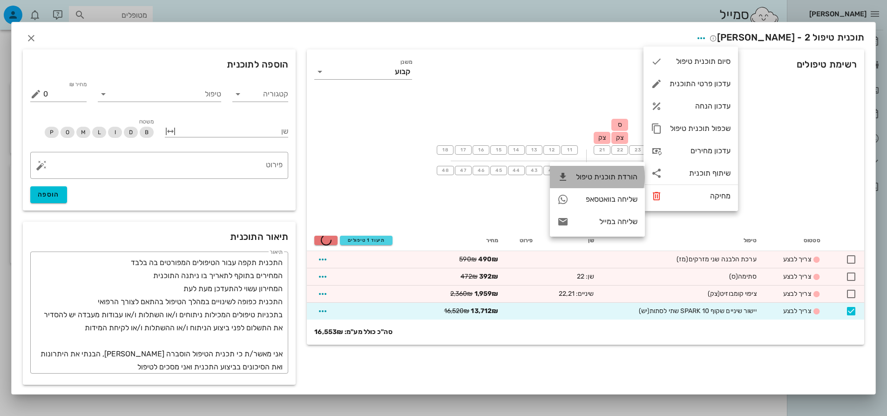
click at [620, 176] on div "הורדת תוכנית טיפול" at bounding box center [606, 176] width 61 height 9
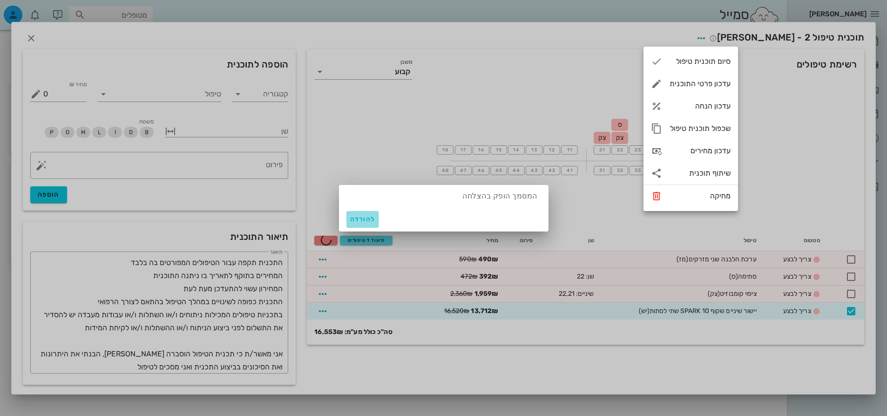
click at [359, 213] on button "להורדה" at bounding box center [363, 219] width 33 height 17
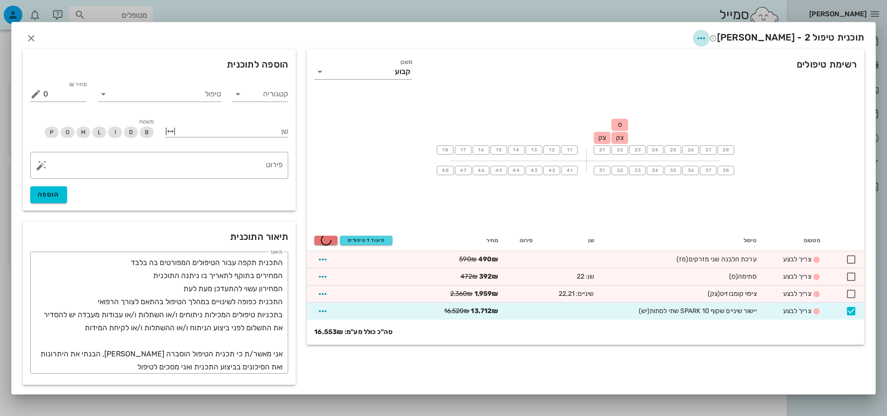
click at [707, 36] on icon "button" at bounding box center [701, 38] width 11 height 11
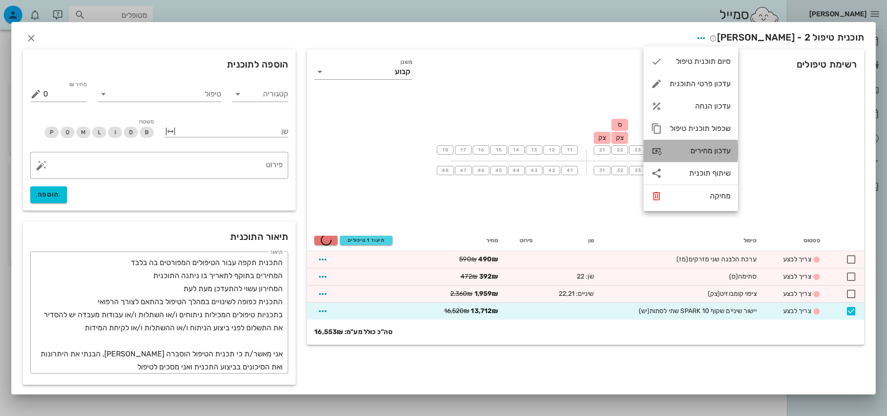
click at [690, 143] on div "עדכון מחירים" at bounding box center [691, 151] width 95 height 22
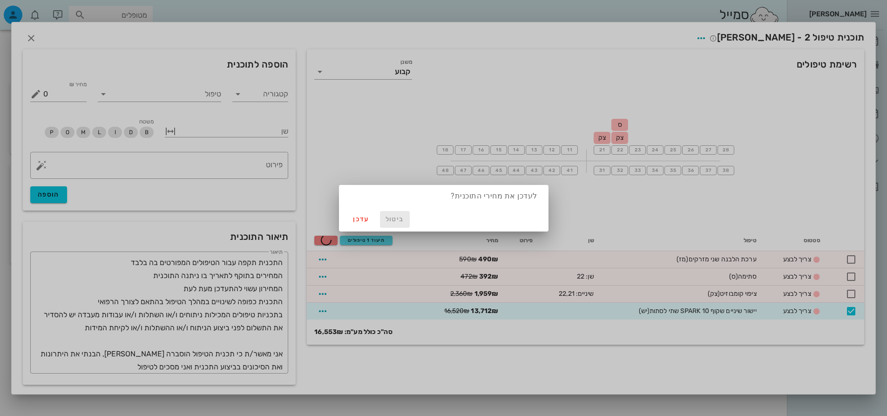
click at [397, 221] on span "ביטול" at bounding box center [395, 219] width 22 height 8
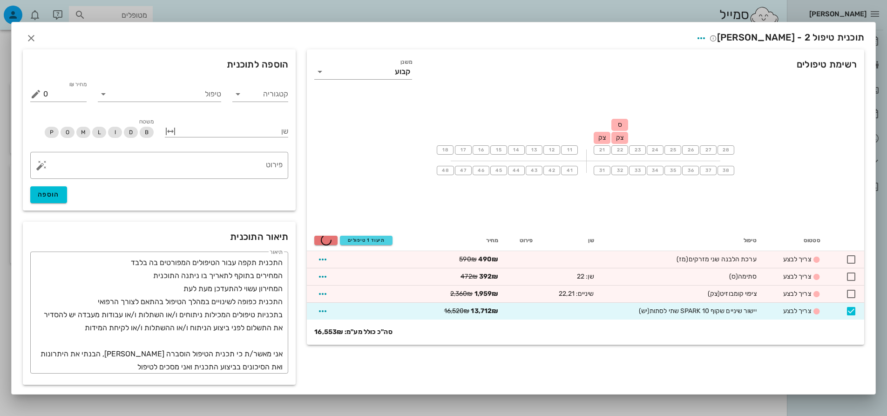
click at [743, 34] on span "תוכנית טיפול 2 - [PERSON_NAME]" at bounding box center [787, 37] width 155 height 11
click at [30, 34] on icon "button" at bounding box center [31, 38] width 11 height 11
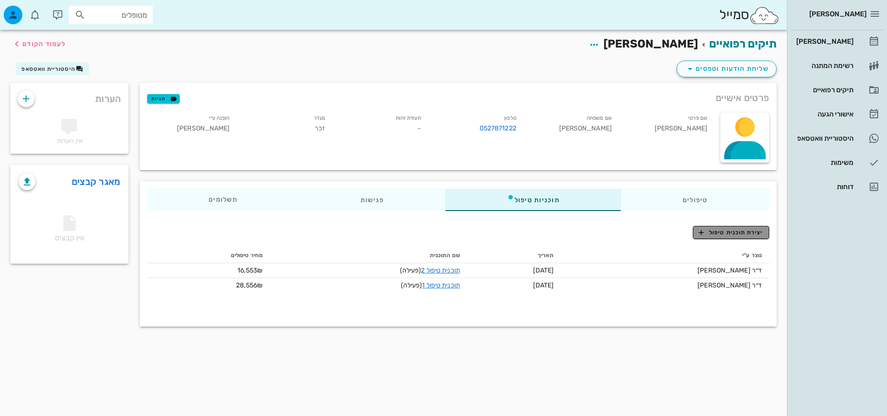
click at [748, 229] on span "יצירת תוכנית טיפול" at bounding box center [731, 232] width 64 height 8
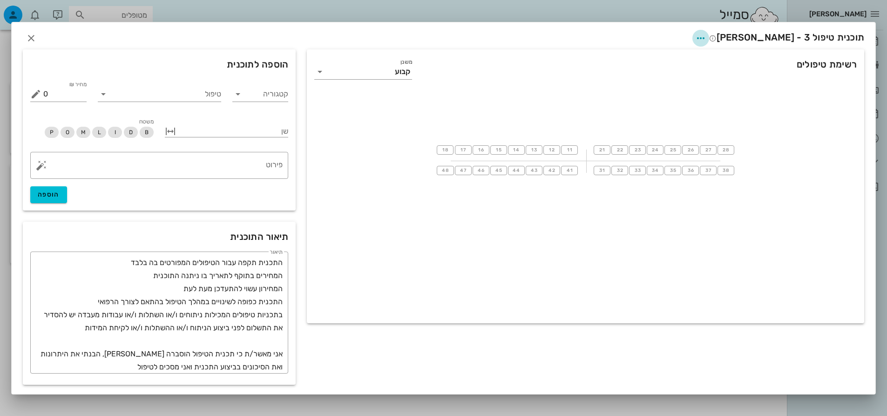
click at [707, 40] on icon "button" at bounding box center [700, 38] width 11 height 11
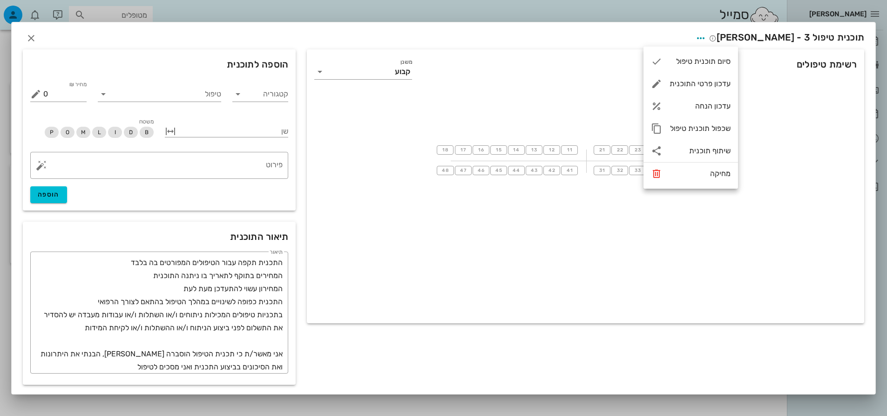
drag, startPoint x: 0, startPoint y: 75, endPoint x: 349, endPoint y: 148, distance: 356.4
click at [361, 164] on div "18 17 16 15 14 13 12 11 21 22 23 24 25 26 27 28 48 47 46 45 44 43 42 41 31 32 3…" at bounding box center [586, 160] width 558 height 140
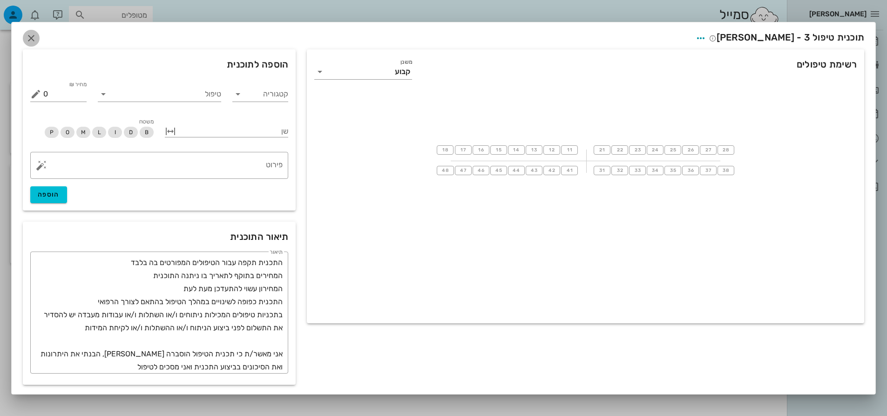
click at [38, 35] on span "button" at bounding box center [31, 38] width 17 height 11
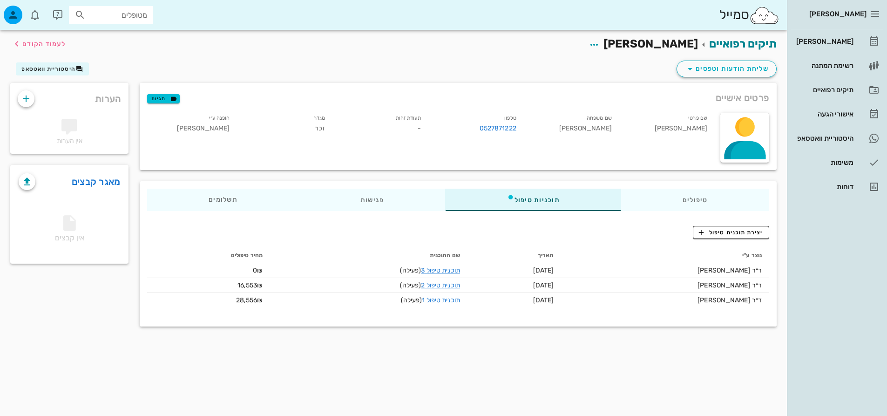
click at [419, 313] on div "נוצר ע"י תאריך שם התוכנית מחיר טיפולים ד״ר [PERSON_NAME] [DATE] תוכנית טיפול 3 …" at bounding box center [458, 280] width 622 height 65
click at [449, 238] on div "יצירת תוכנית טיפול נוצר ע"י תאריך שם התוכנית מחיר טיפולים ד״ר [PERSON_NAME] [DA…" at bounding box center [458, 272] width 637 height 108
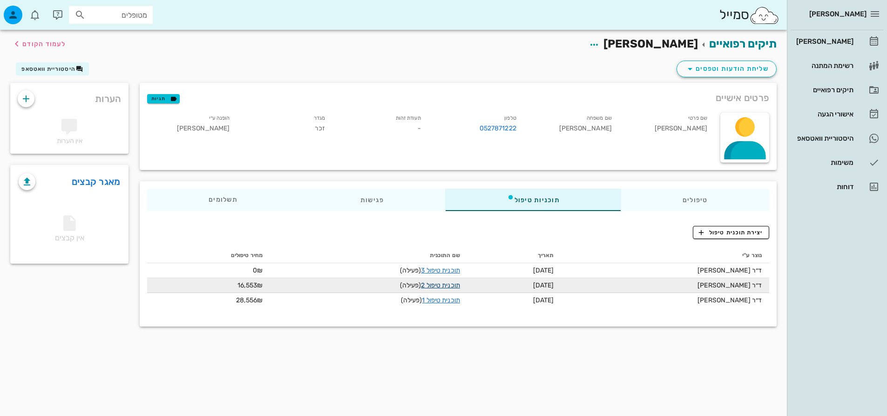
click at [436, 284] on link "תוכנית טיפול 2" at bounding box center [440, 285] width 39 height 8
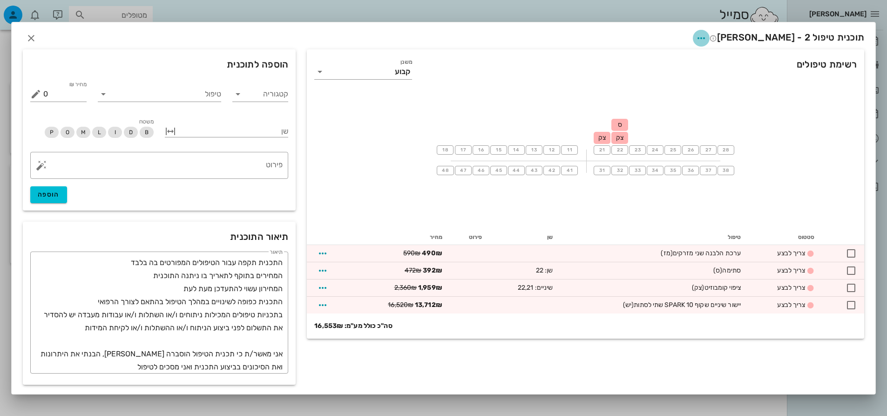
click at [707, 37] on icon "button" at bounding box center [701, 38] width 11 height 11
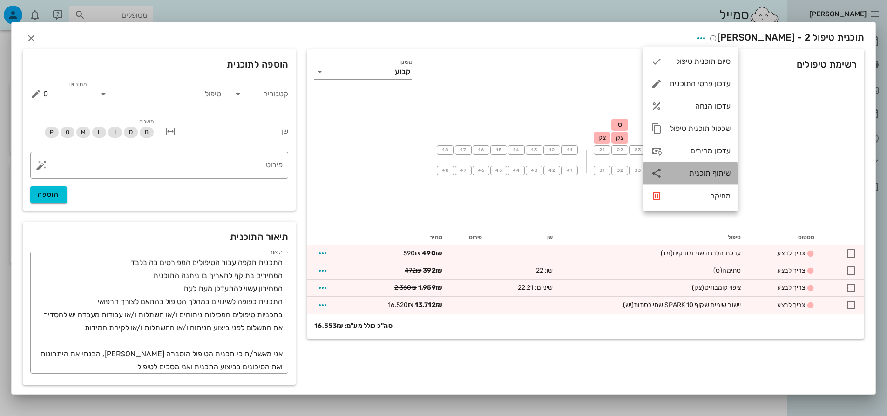
click at [712, 168] on div "שיתוף תוכנית" at bounding box center [691, 173] width 95 height 22
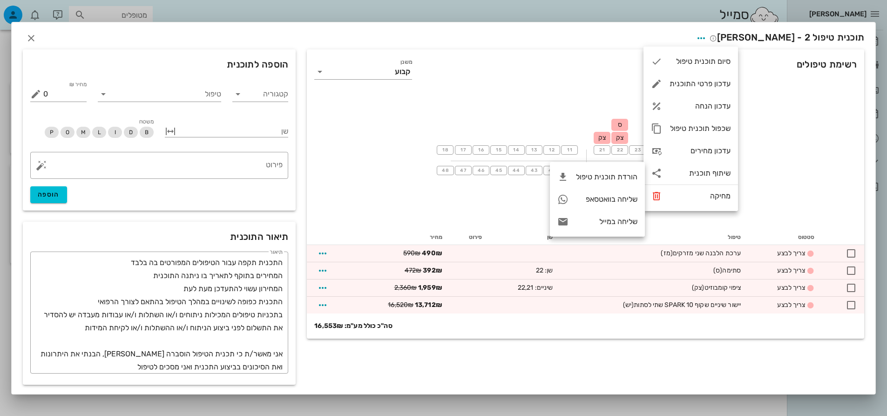
click at [633, 366] on div "רשימת טיפולים משנן קבוע 18 17 16 15 14 13 12 11 21 צק 22 ס צק 23 24 25 26 27 28…" at bounding box center [585, 219] width 569 height 341
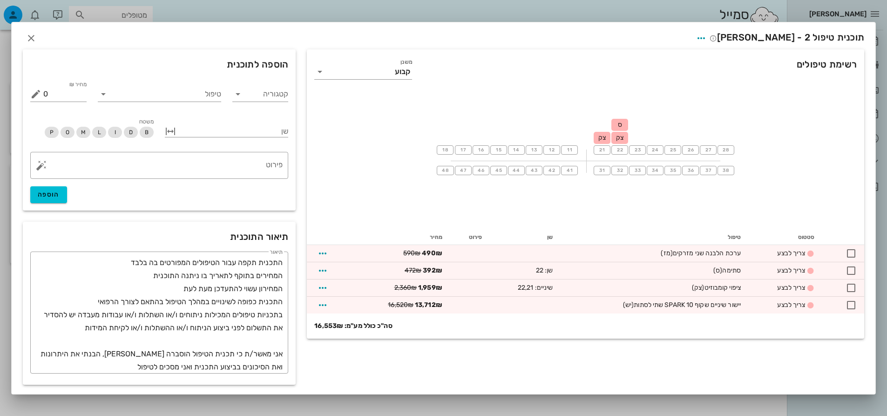
click at [405, 177] on div "18 17 16 15 14 13 12 11 21 צק 22 ס צק 23 24 25 26 27 28 48 47 46 45 44 43 42 41…" at bounding box center [586, 160] width 558 height 140
click at [707, 39] on icon "button" at bounding box center [701, 38] width 11 height 11
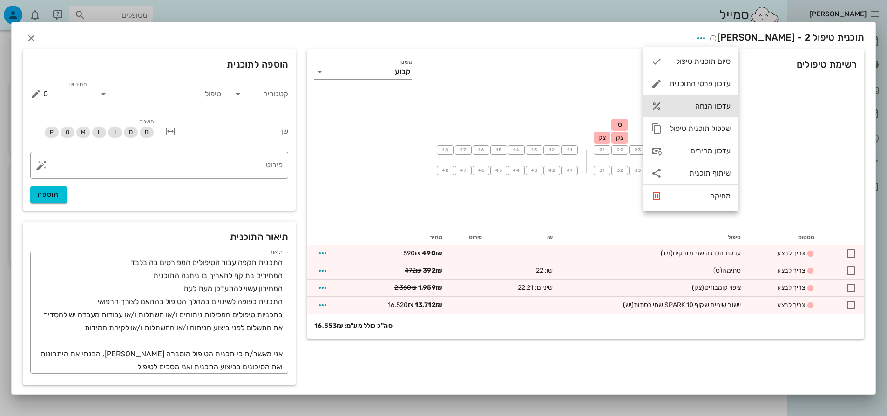
click at [719, 109] on div "עדכון הנחה" at bounding box center [700, 106] width 61 height 9
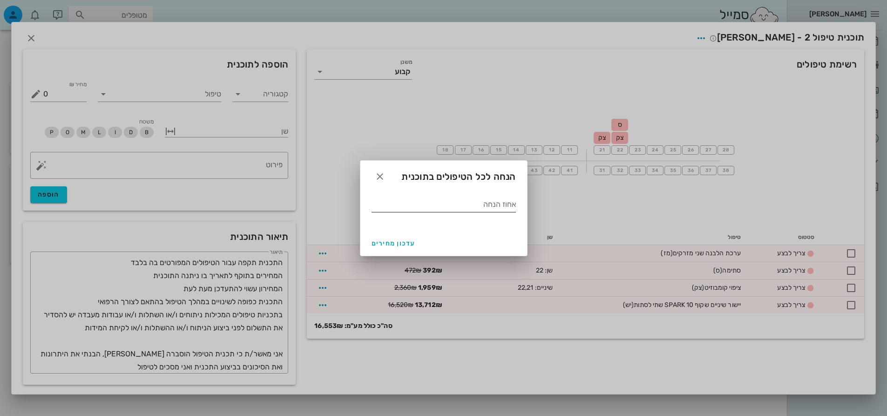
click at [504, 211] on input "אחוז הנחה" at bounding box center [444, 204] width 144 height 15
type input "30"
click at [386, 237] on button "עדכון מחירים" at bounding box center [393, 243] width 51 height 17
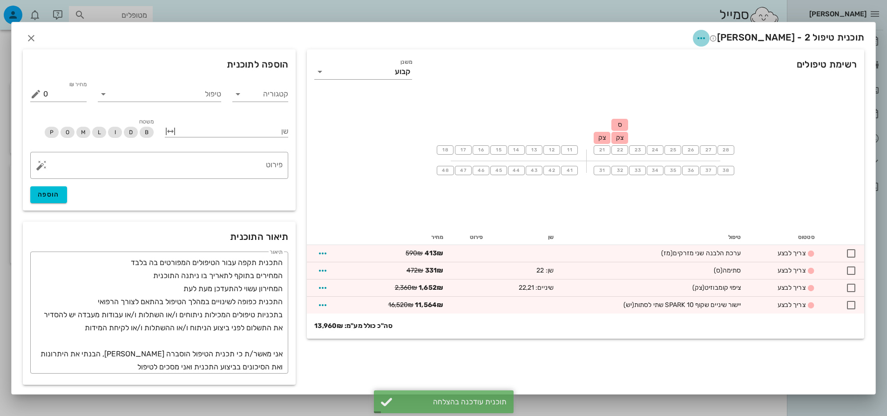
click at [707, 38] on icon "button" at bounding box center [701, 38] width 11 height 11
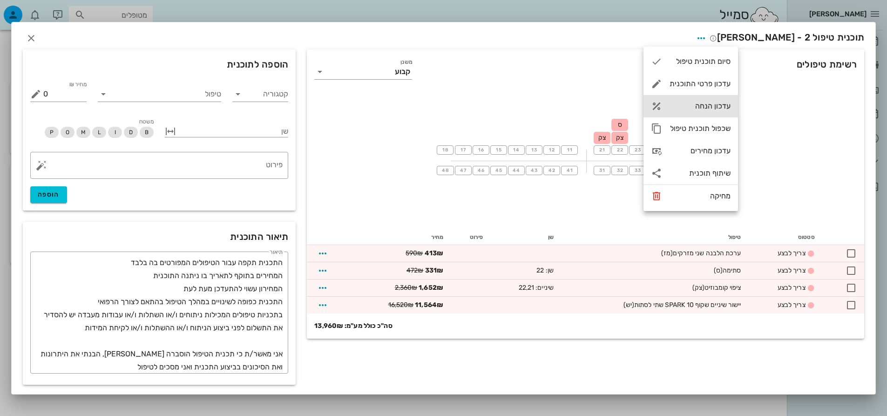
click at [700, 111] on div "עדכון הנחה" at bounding box center [691, 106] width 95 height 22
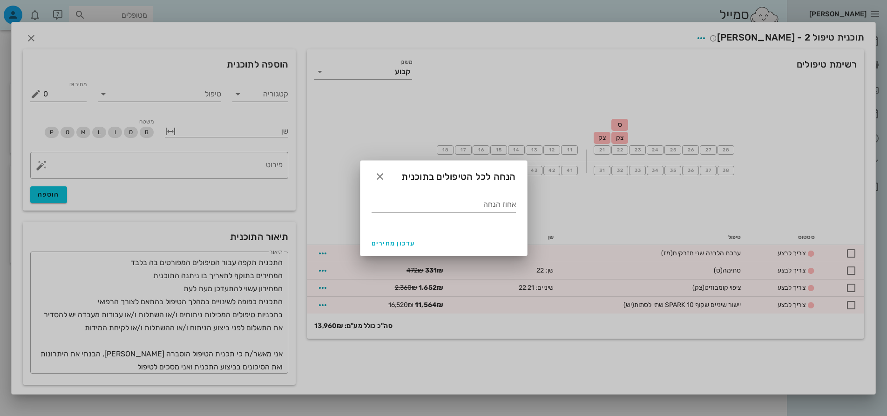
click at [471, 206] on input "אחוז הנחה" at bounding box center [444, 204] width 144 height 15
type input "28"
click at [409, 239] on span "עדכון מחירים" at bounding box center [394, 243] width 44 height 8
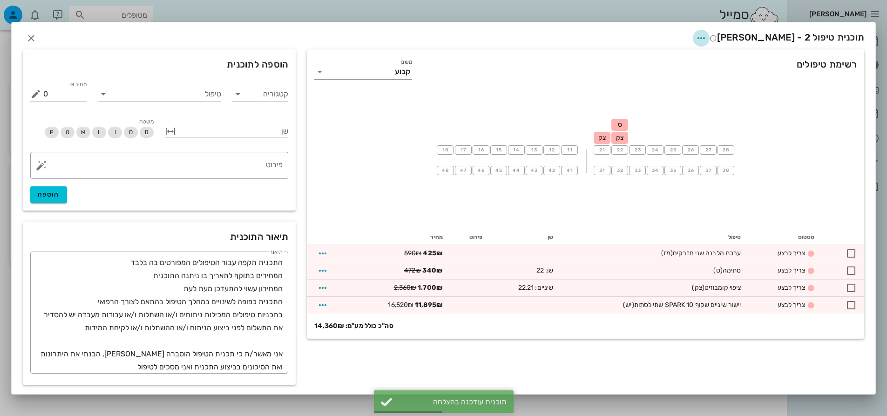
click at [707, 38] on icon "button" at bounding box center [701, 38] width 11 height 11
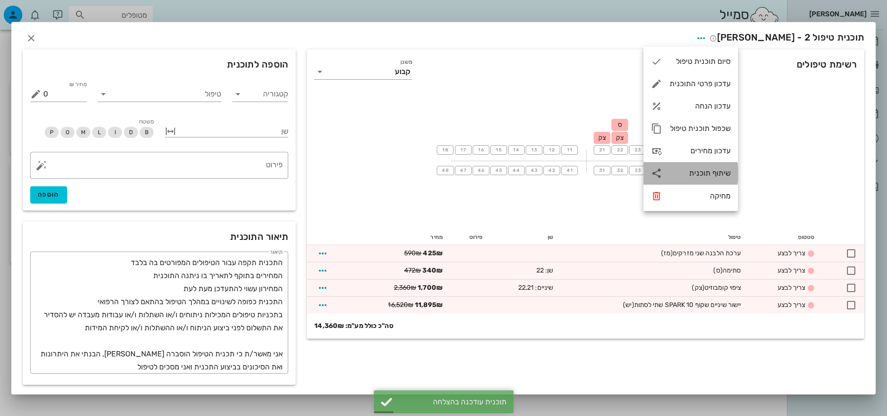
click at [694, 171] on div "שיתוף תוכנית" at bounding box center [700, 173] width 61 height 9
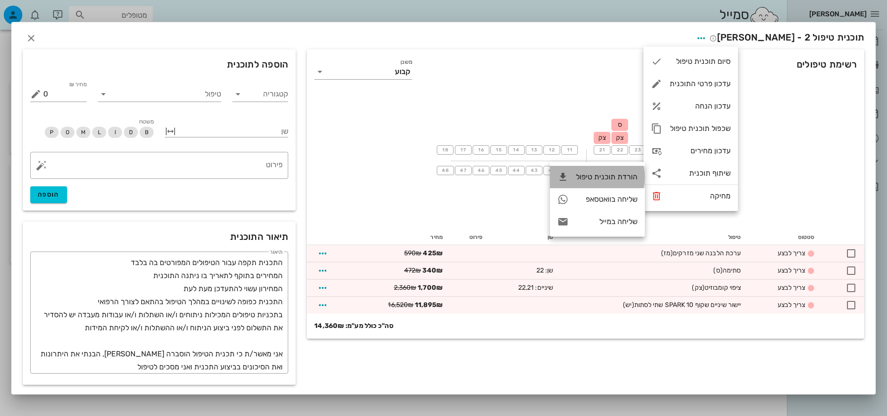
click at [604, 177] on div "הורדת תוכנית טיפול" at bounding box center [606, 176] width 61 height 9
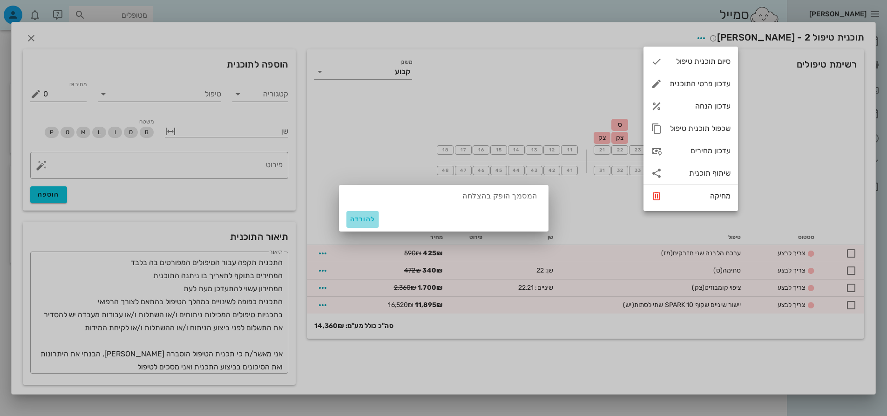
click at [359, 218] on span "להורדה" at bounding box center [362, 219] width 25 height 8
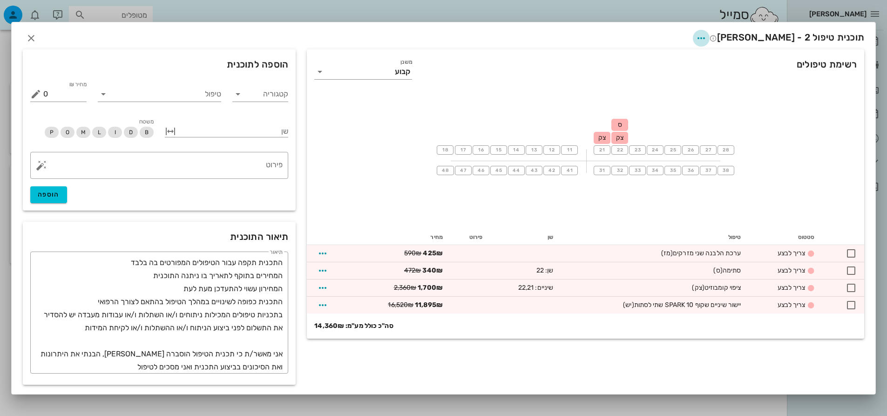
click at [707, 41] on icon "button" at bounding box center [701, 38] width 11 height 11
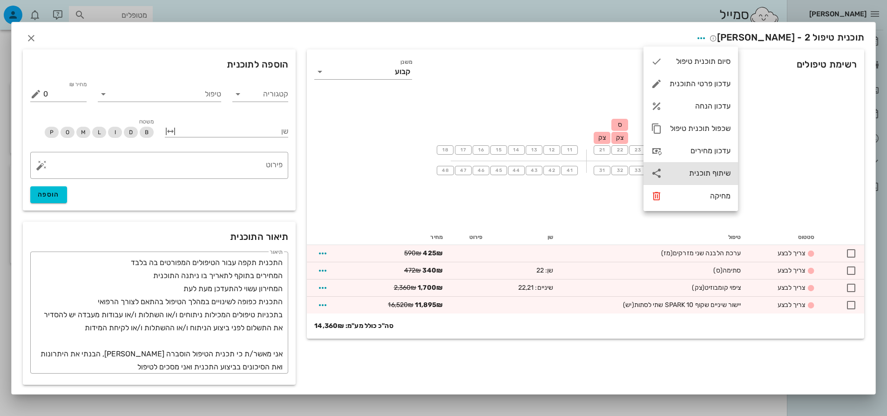
click at [695, 172] on div "שיתוף תוכנית" at bounding box center [700, 173] width 61 height 9
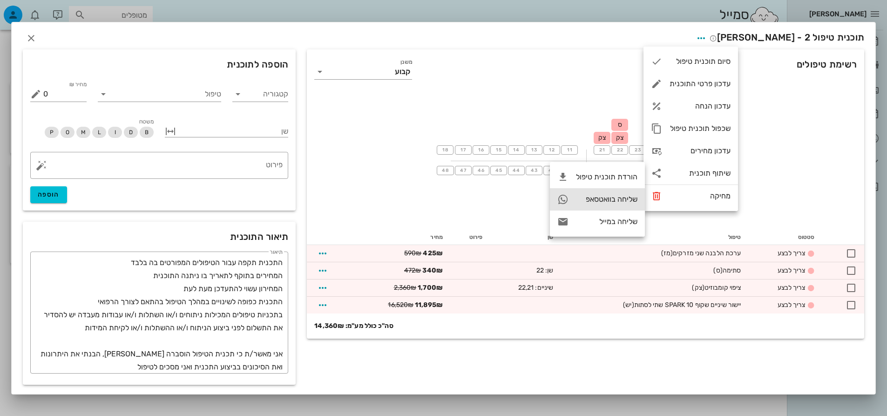
click at [625, 199] on div "שליחה בוואטסאפ" at bounding box center [606, 199] width 61 height 9
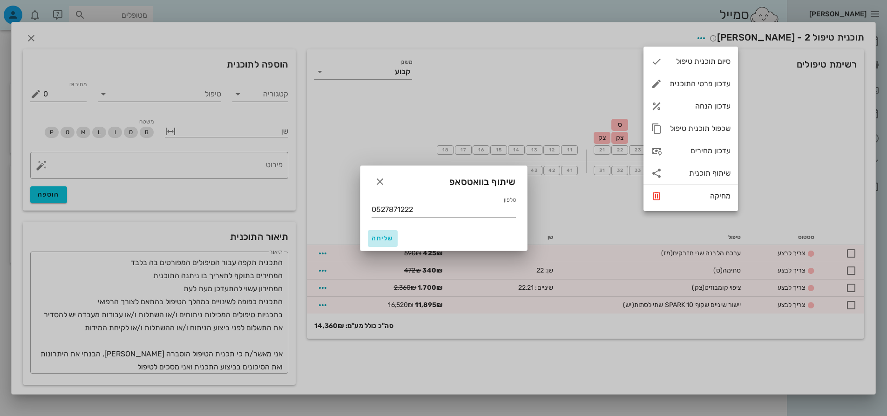
click at [389, 236] on span "שליחה" at bounding box center [383, 238] width 22 height 8
